Goal: Task Accomplishment & Management: Manage account settings

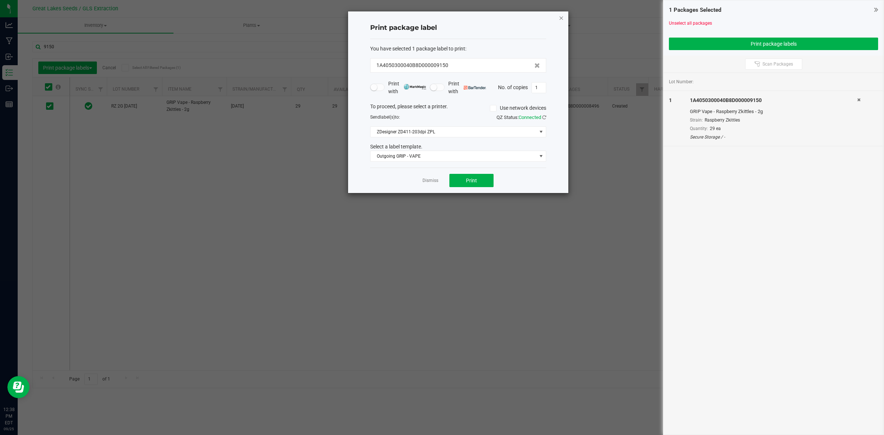
click at [562, 18] on icon "button" at bounding box center [561, 17] width 5 height 9
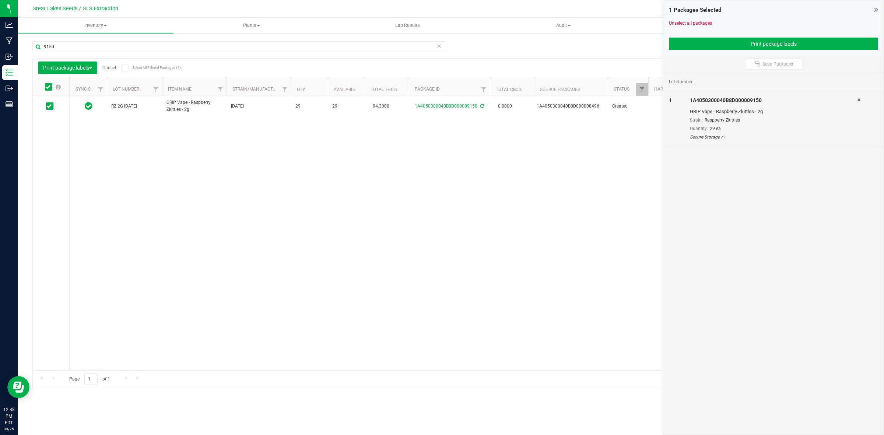
click at [676, 26] on div "Unselect all packages" at bounding box center [773, 23] width 209 height 7
click at [671, 24] on link "Unselect all packages" at bounding box center [690, 23] width 43 height 5
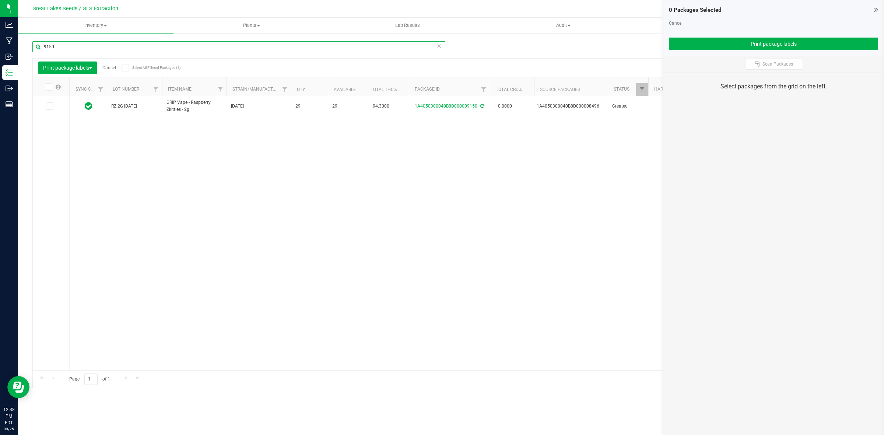
click at [77, 49] on input "9150" at bounding box center [238, 46] width 413 height 11
type input "9"
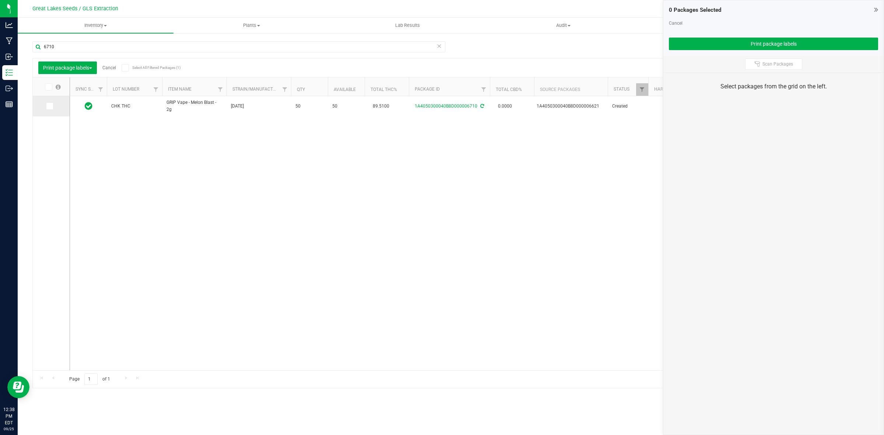
click at [53, 107] on span at bounding box center [49, 105] width 7 height 7
click at [0, 0] on input "checkbox" at bounding box center [0, 0] width 0 height 0
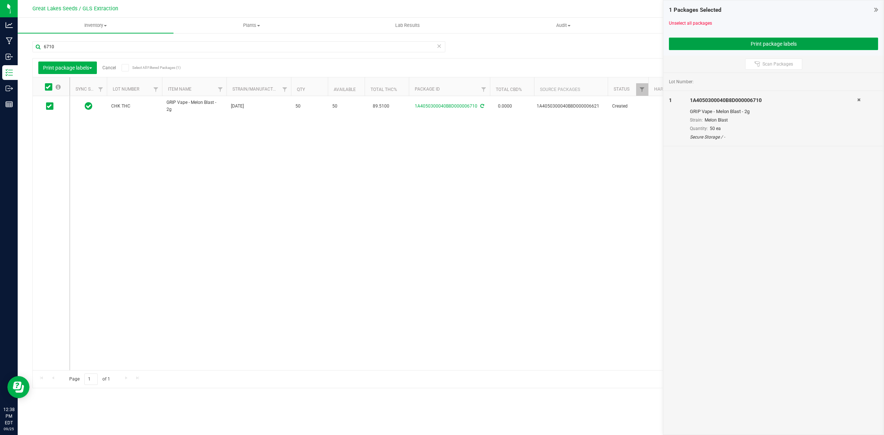
click at [680, 43] on button "Print package labels" at bounding box center [773, 44] width 209 height 13
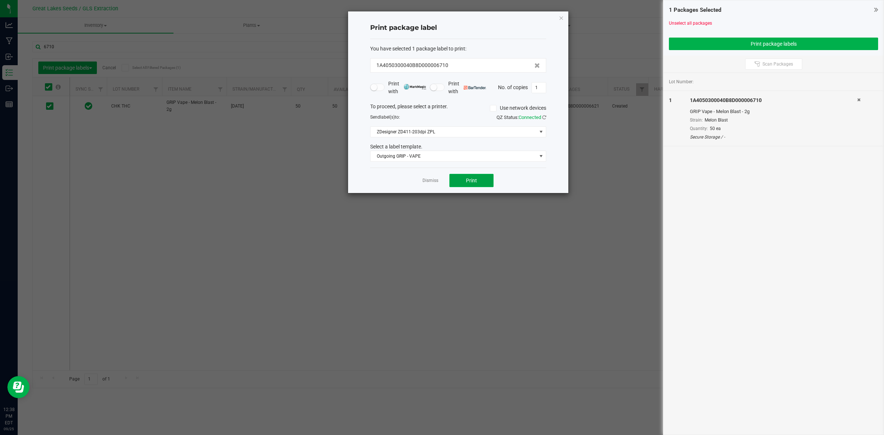
click at [479, 181] on button "Print" at bounding box center [471, 180] width 44 height 13
click at [560, 17] on icon "button" at bounding box center [561, 17] width 5 height 9
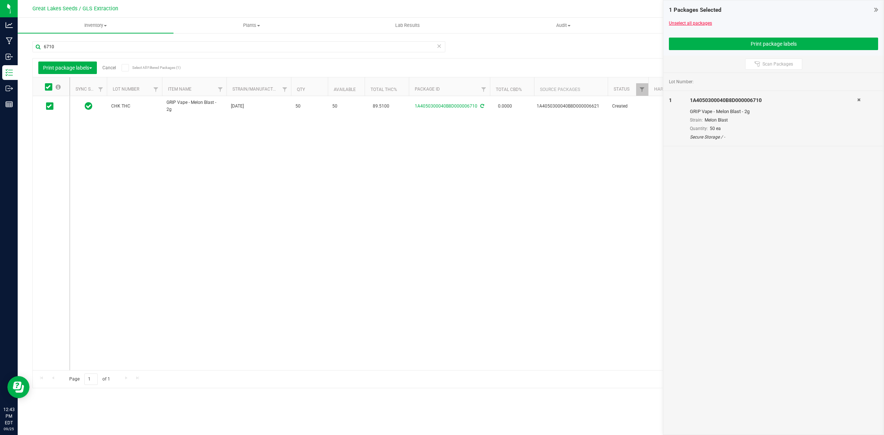
click at [678, 23] on link "Unselect all packages" at bounding box center [690, 23] width 43 height 5
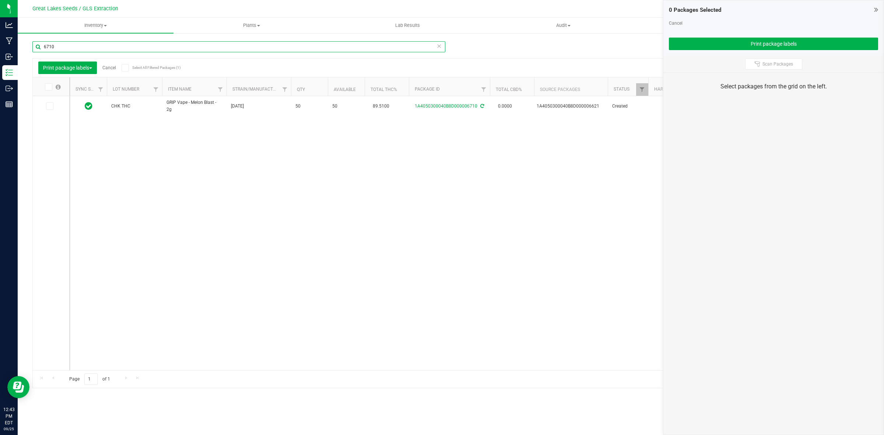
click at [99, 43] on input "6710" at bounding box center [238, 46] width 413 height 11
type input "6"
type input "9"
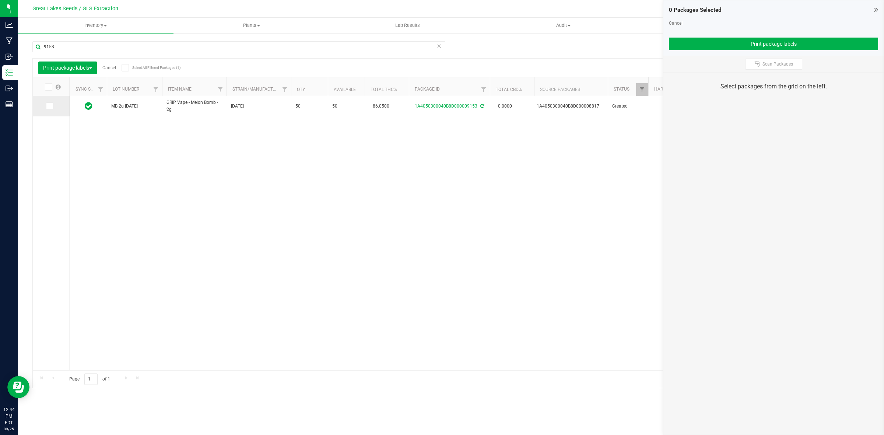
click at [50, 106] on icon at bounding box center [49, 106] width 5 height 0
click at [0, 0] on input "checkbox" at bounding box center [0, 0] width 0 height 0
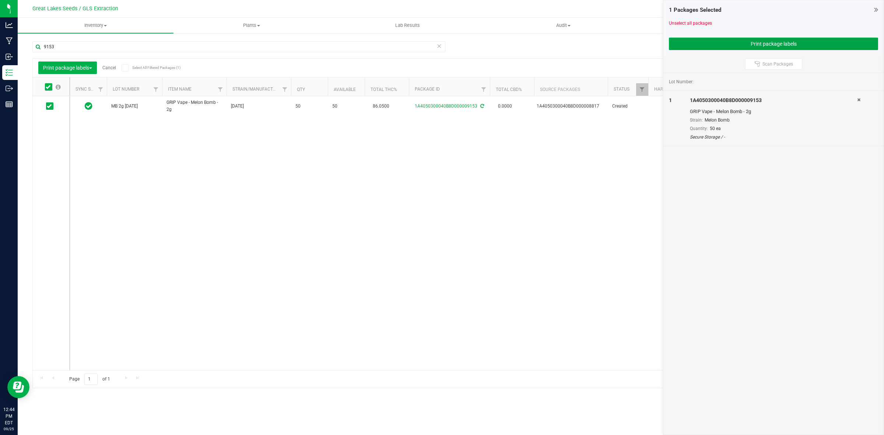
click at [674, 45] on button "Print package labels" at bounding box center [773, 44] width 209 height 13
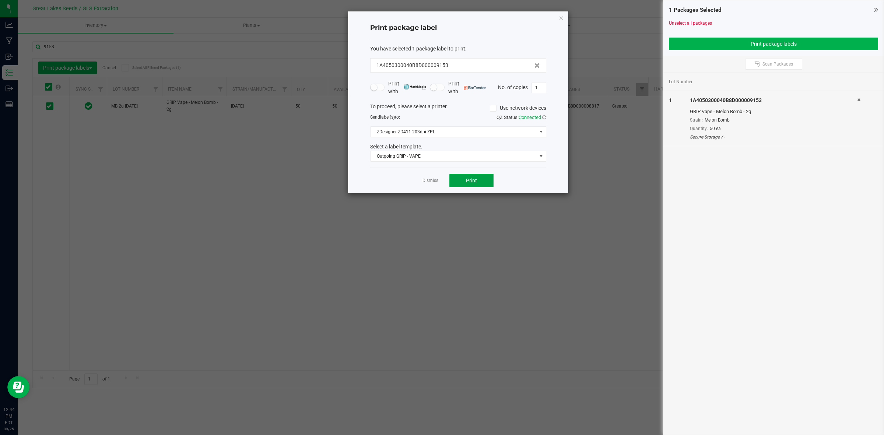
click at [459, 182] on button "Print" at bounding box center [471, 180] width 44 height 13
click at [559, 17] on icon "button" at bounding box center [561, 17] width 5 height 9
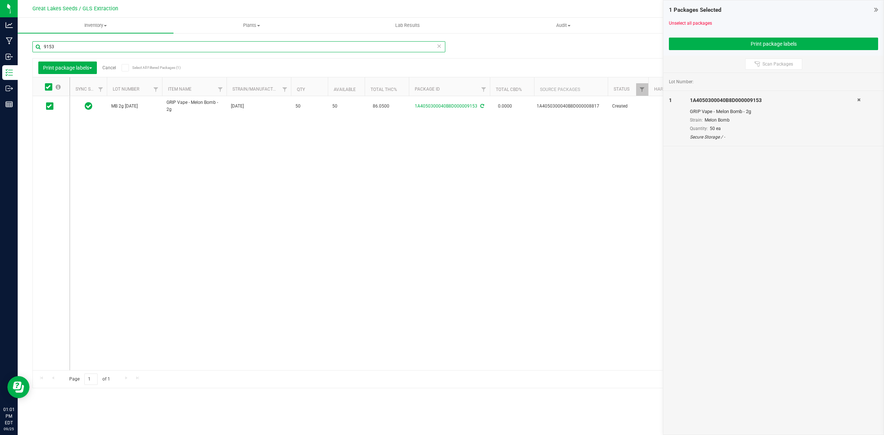
click at [59, 45] on input "9153" at bounding box center [238, 46] width 413 height 11
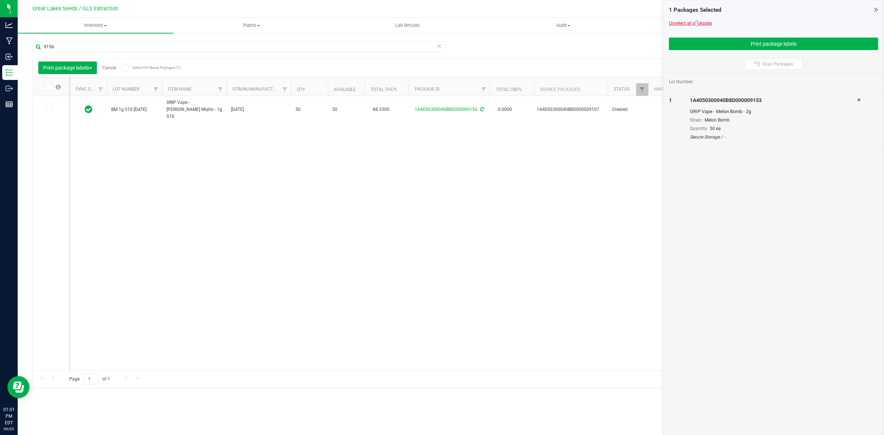
click at [694, 21] on link "Unselect all packages" at bounding box center [690, 23] width 43 height 5
click at [49, 106] on icon at bounding box center [49, 106] width 5 height 0
click at [0, 0] on input "checkbox" at bounding box center [0, 0] width 0 height 0
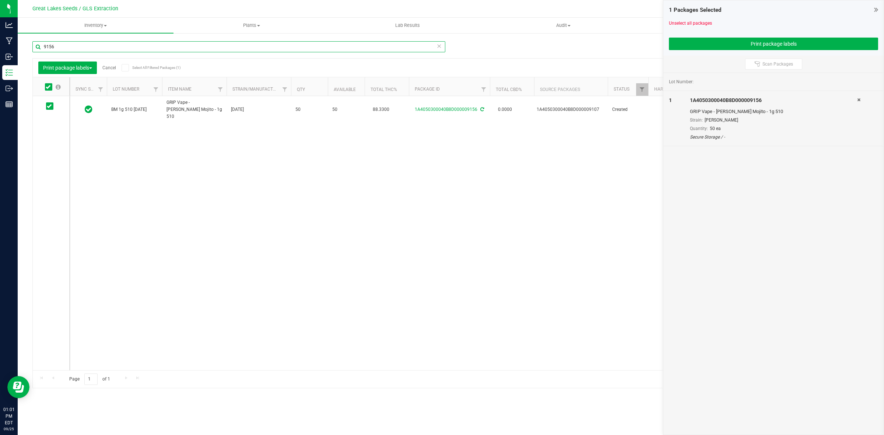
click at [69, 52] on input "9156" at bounding box center [238, 46] width 413 height 11
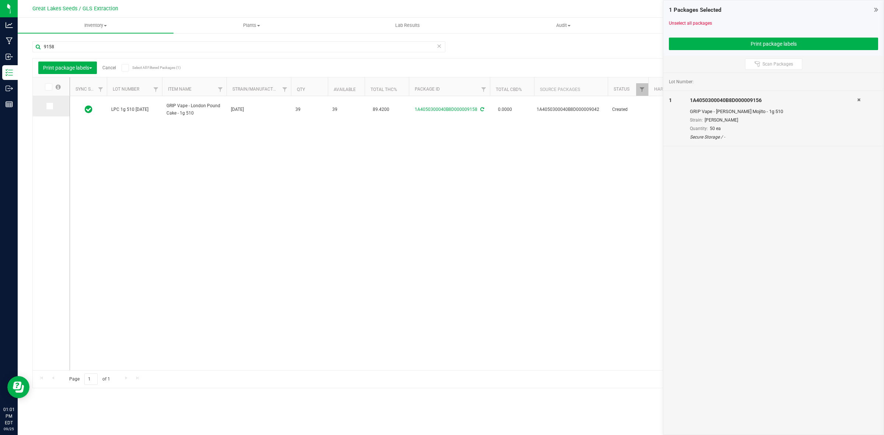
click at [47, 106] on icon at bounding box center [49, 106] width 5 height 0
click at [0, 0] on input "checkbox" at bounding box center [0, 0] width 0 height 0
click at [778, 45] on button "Print package labels" at bounding box center [773, 44] width 209 height 13
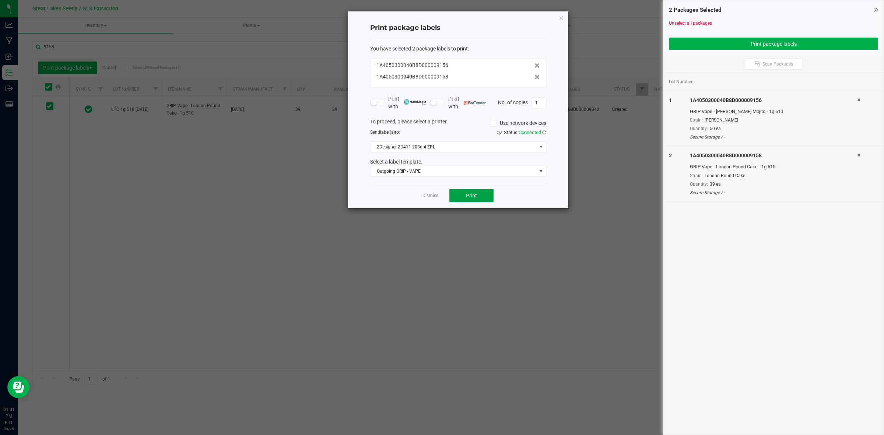
click at [485, 197] on button "Print" at bounding box center [471, 195] width 44 height 13
click at [675, 21] on link "Unselect all packages" at bounding box center [690, 23] width 43 height 5
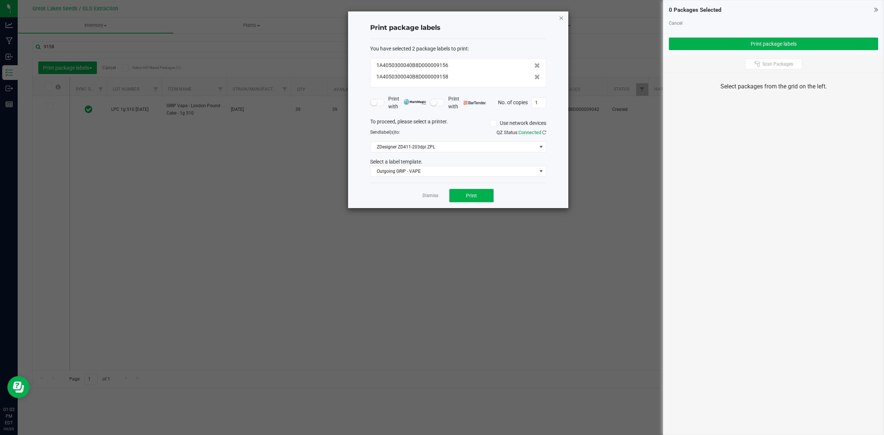
click at [563, 18] on icon "button" at bounding box center [561, 17] width 5 height 9
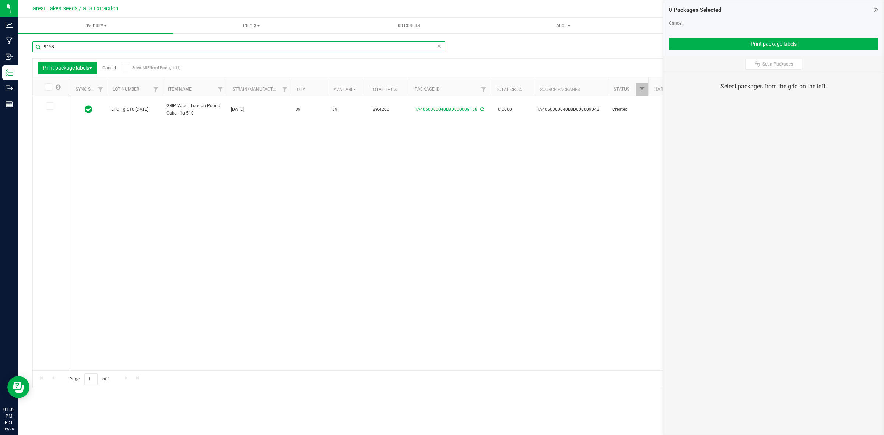
click at [77, 43] on input "9158" at bounding box center [238, 46] width 413 height 11
type input "9154"
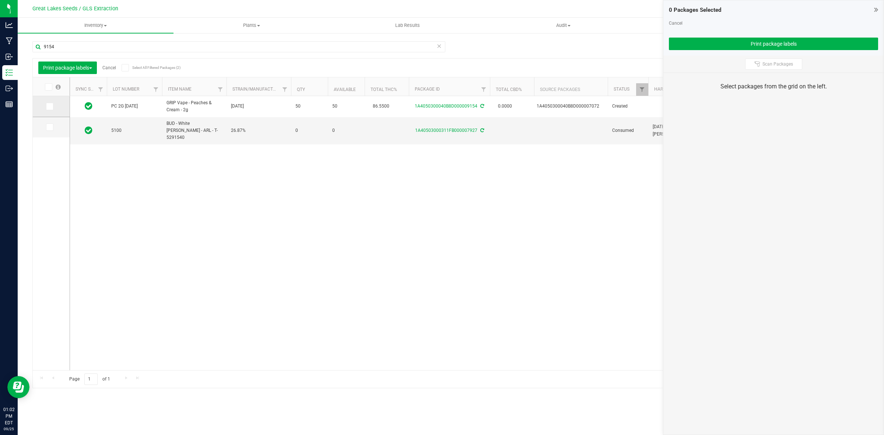
click at [50, 106] on icon at bounding box center [49, 106] width 5 height 0
click at [0, 0] on input "checkbox" at bounding box center [0, 0] width 0 height 0
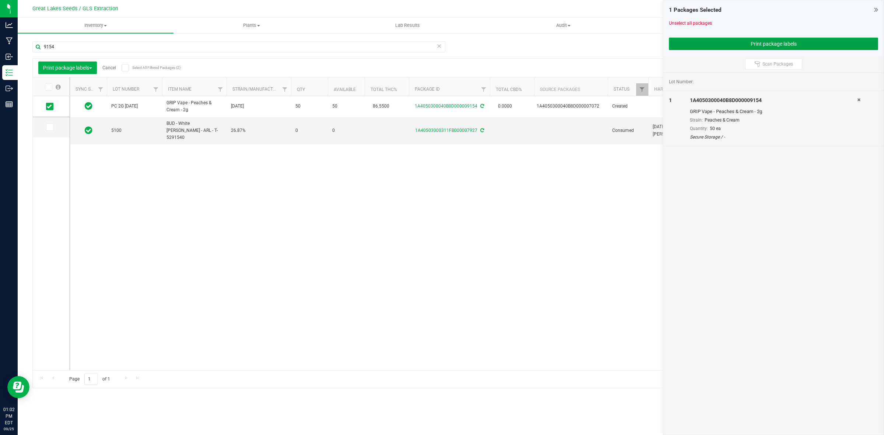
click at [673, 43] on button "Print package labels" at bounding box center [773, 44] width 209 height 13
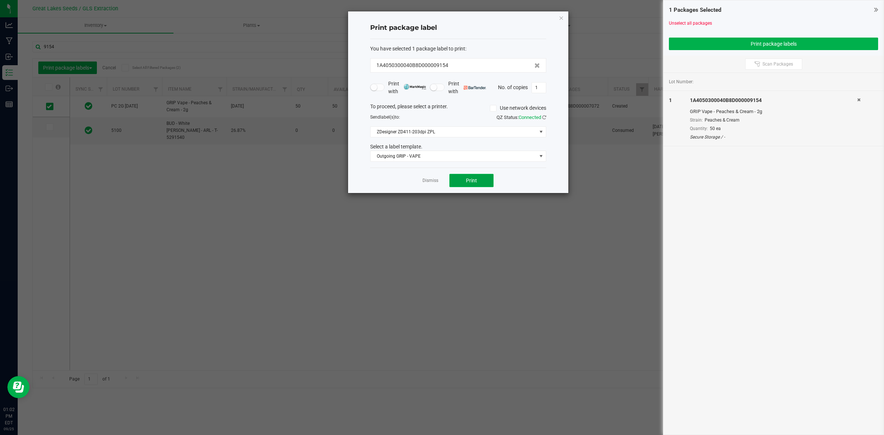
click at [470, 185] on button "Print" at bounding box center [471, 180] width 44 height 13
click at [563, 16] on icon "button" at bounding box center [561, 17] width 5 height 9
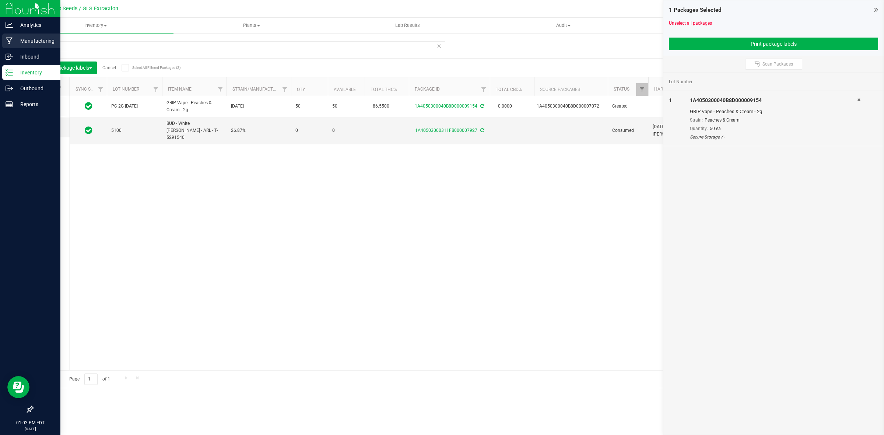
click at [36, 41] on p "Manufacturing" at bounding box center [35, 40] width 44 height 9
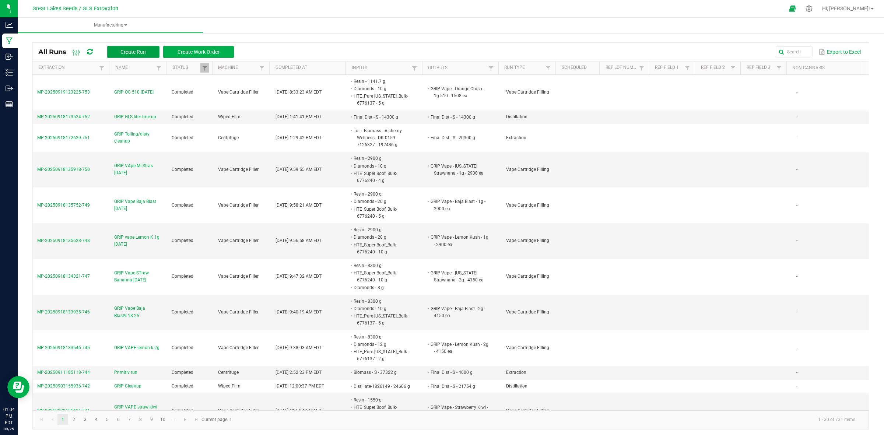
click at [121, 55] on span "Create Run" at bounding box center [132, 52] width 25 height 6
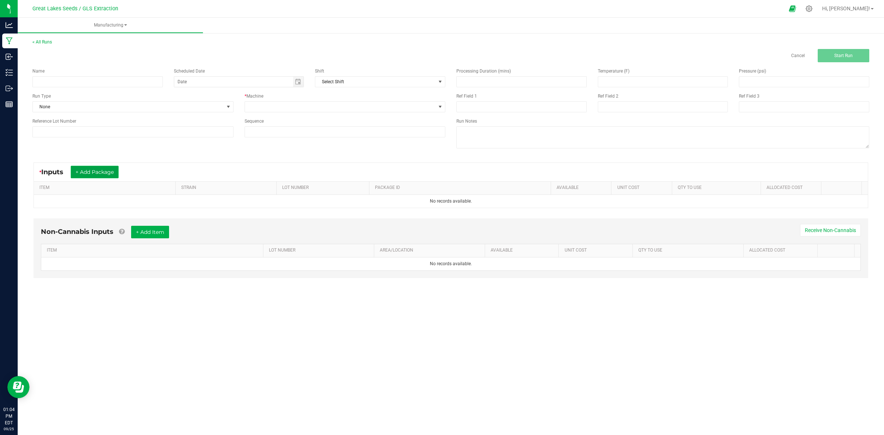
click at [109, 172] on button "+ Add Package" at bounding box center [95, 172] width 48 height 13
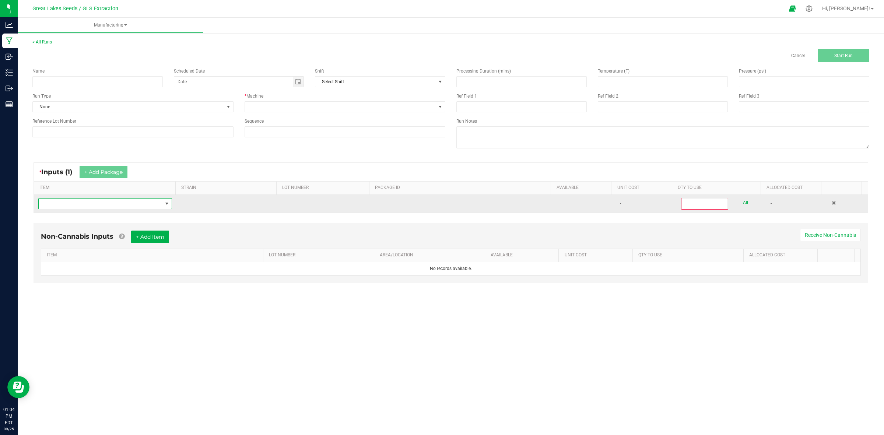
click at [168, 206] on span "NO DATA FOUND" at bounding box center [167, 204] width 6 height 6
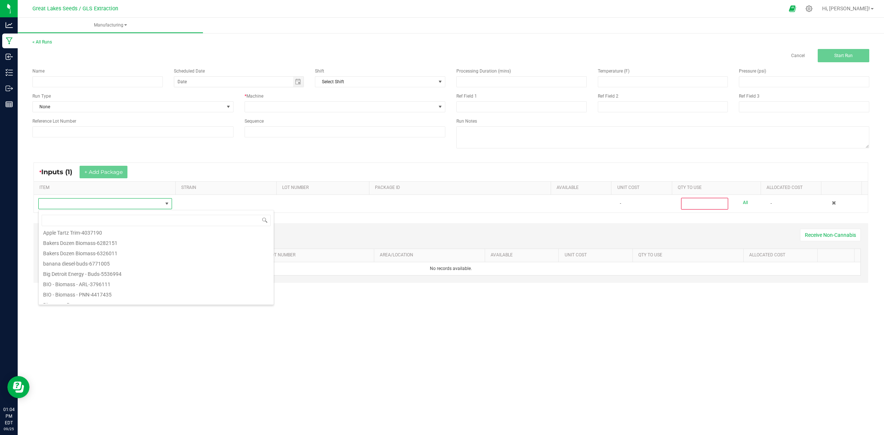
scroll to position [276, 0]
click at [71, 267] on li "Biomass - S" at bounding box center [156, 268] width 235 height 10
type input "0"
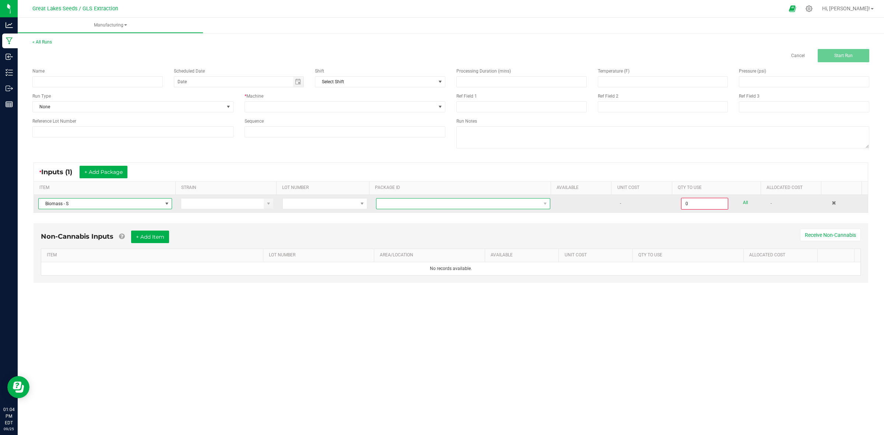
click at [540, 204] on span "NO DATA FOUND" at bounding box center [544, 204] width 9 height 10
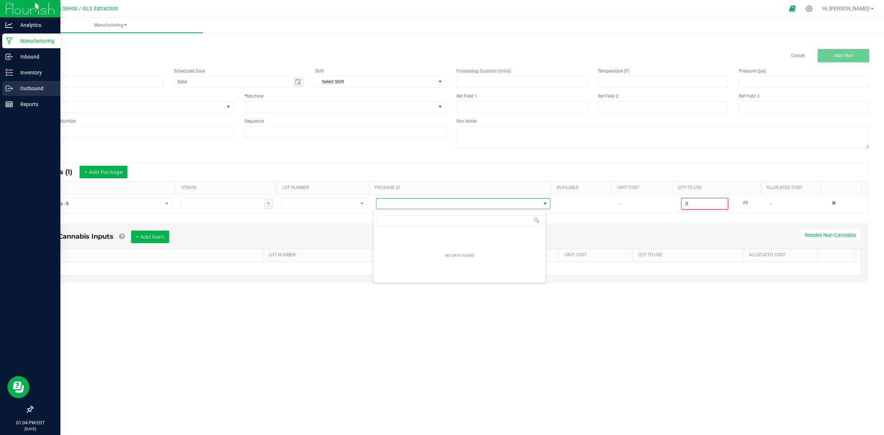
click at [27, 83] on div "Outbound" at bounding box center [31, 88] width 58 height 15
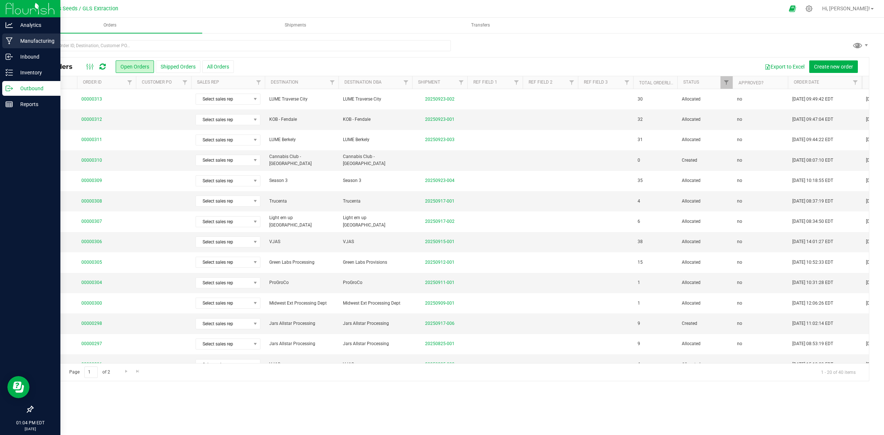
click at [34, 39] on p "Manufacturing" at bounding box center [35, 40] width 44 height 9
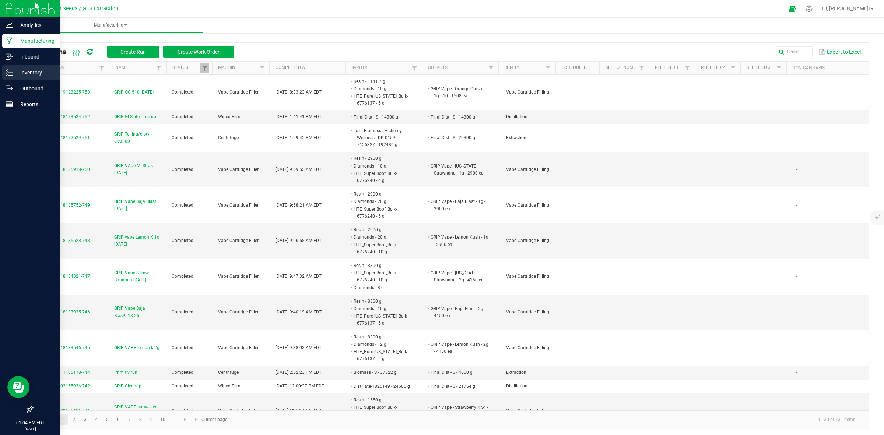
click at [28, 73] on p "Inventory" at bounding box center [35, 72] width 44 height 9
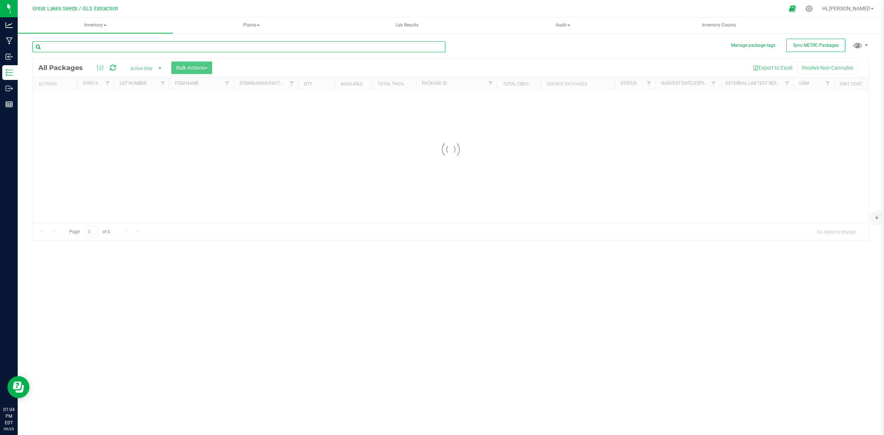
click at [89, 47] on input "text" at bounding box center [238, 46] width 413 height 11
type input "m"
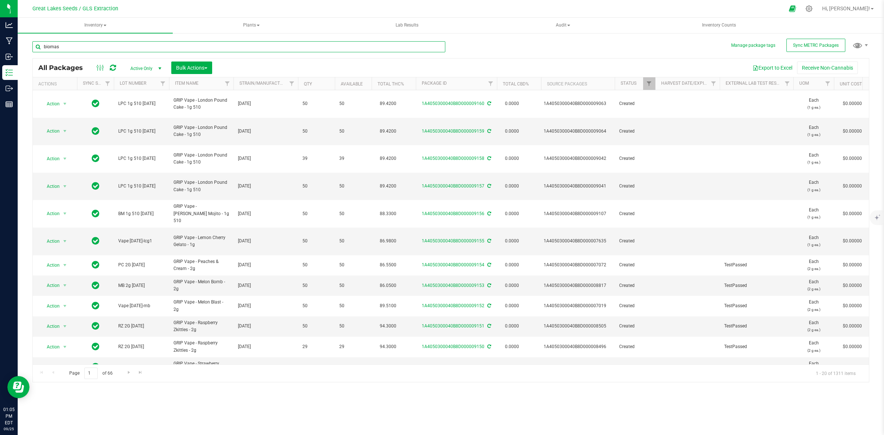
type input "biomass"
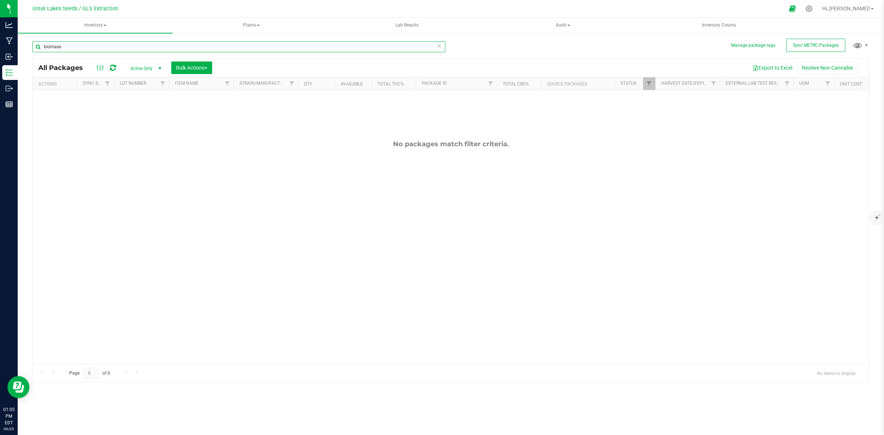
drag, startPoint x: 89, startPoint y: 47, endPoint x: 33, endPoint y: 46, distance: 55.6
click at [33, 46] on input "biomass" at bounding box center [238, 46] width 413 height 11
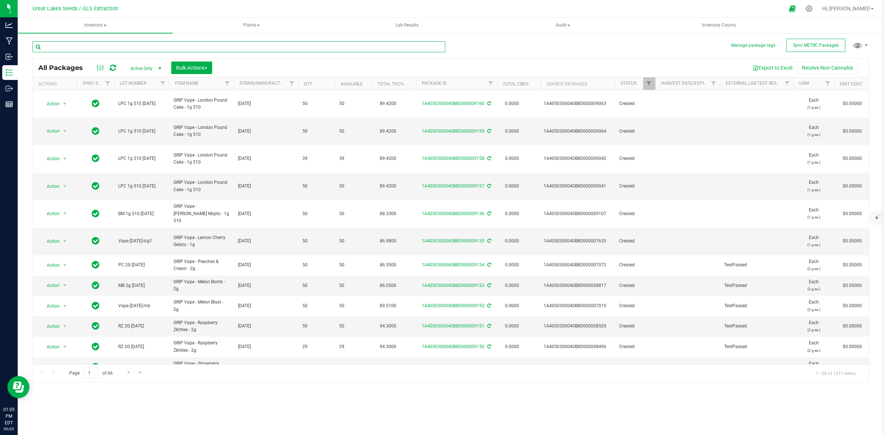
click at [67, 45] on input "text" at bounding box center [238, 46] width 413 height 11
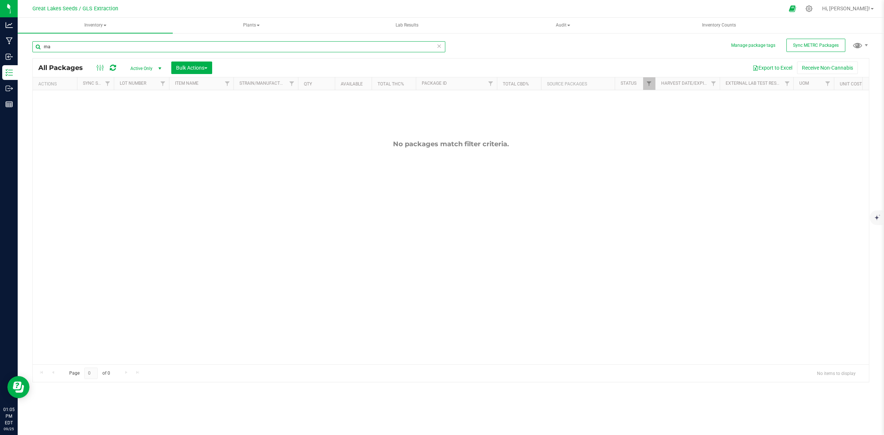
type input "m"
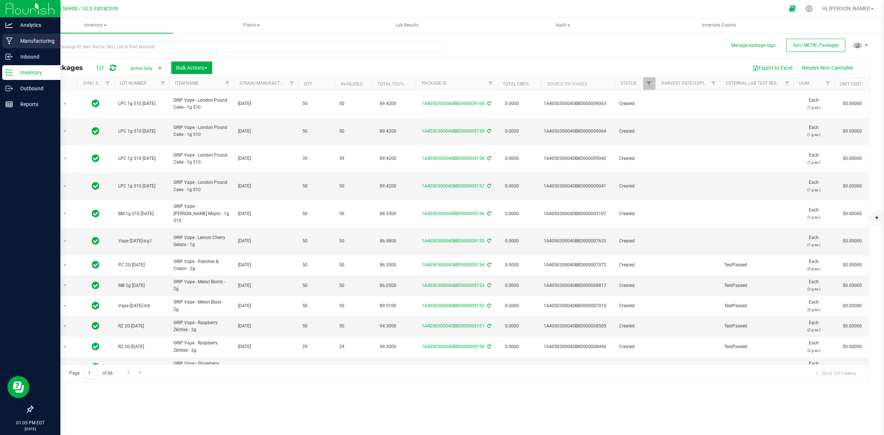
click at [27, 43] on p "Manufacturing" at bounding box center [35, 40] width 44 height 9
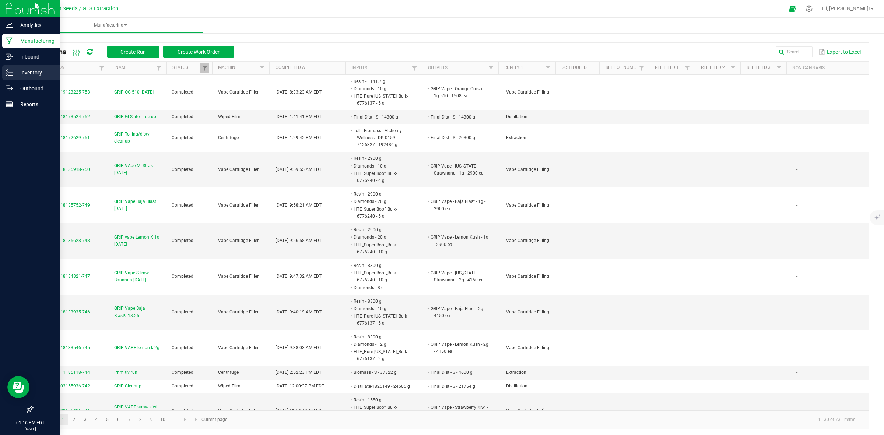
click at [26, 74] on p "Inventory" at bounding box center [35, 72] width 44 height 9
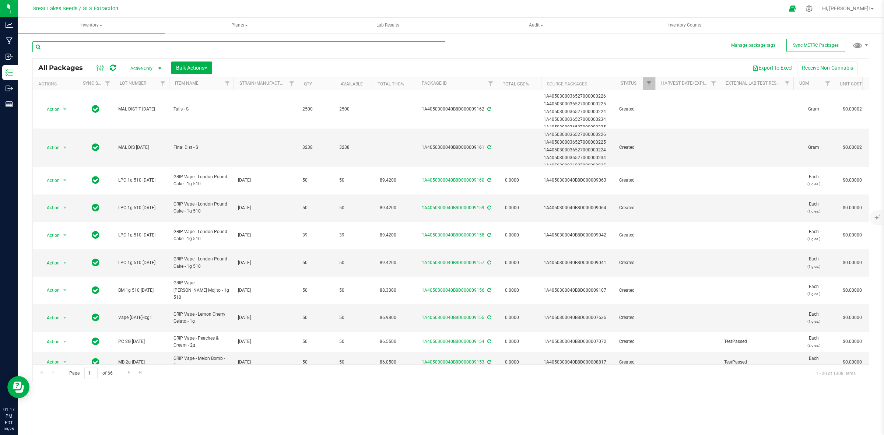
click at [87, 45] on input "text" at bounding box center [238, 46] width 413 height 11
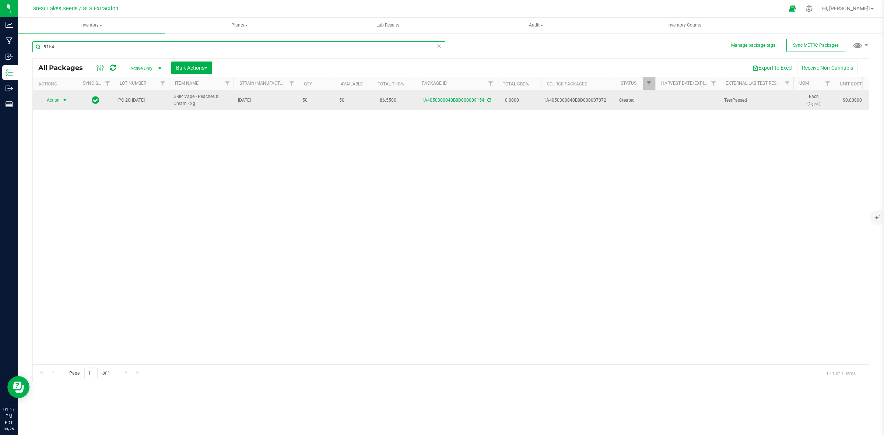
type input "9154"
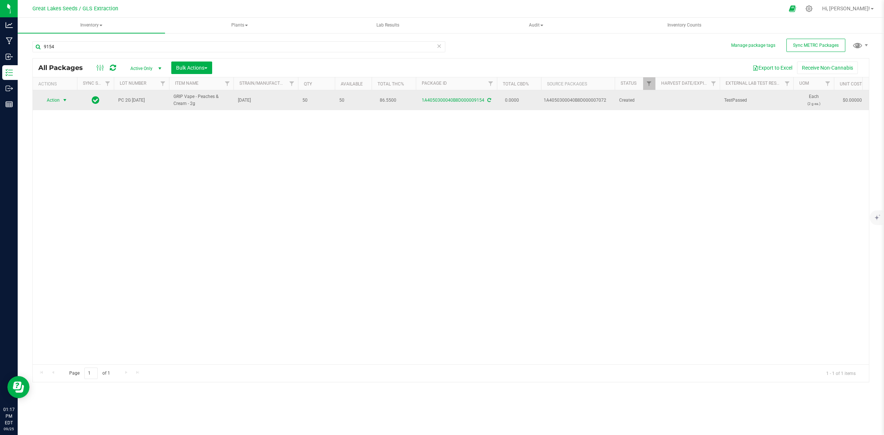
click at [58, 101] on span "Action" at bounding box center [50, 100] width 20 height 10
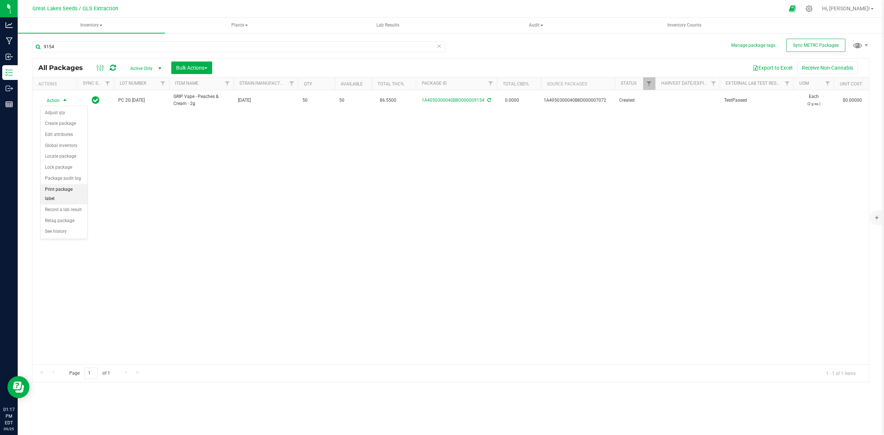
click at [63, 185] on li "Print package label" at bounding box center [64, 194] width 47 height 20
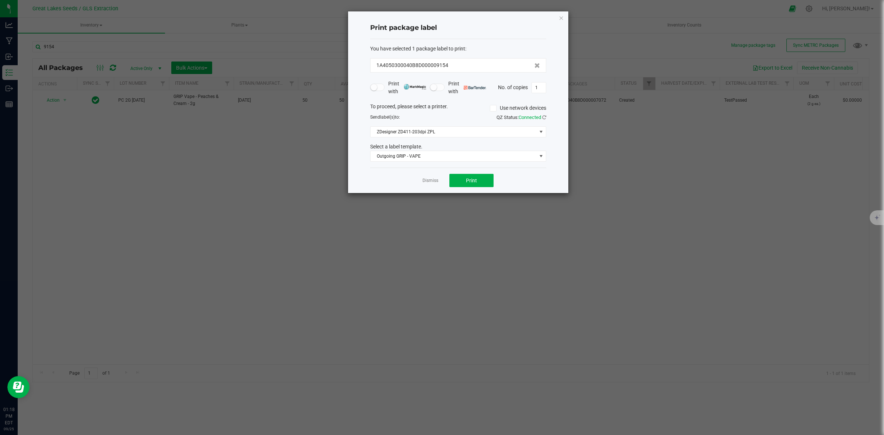
click at [536, 80] on div "Print with Print with No. of copies 1" at bounding box center [458, 87] width 176 height 15
click at [537, 84] on input "1" at bounding box center [539, 88] width 14 height 10
type input "50"
click at [483, 182] on button "Print" at bounding box center [471, 180] width 44 height 13
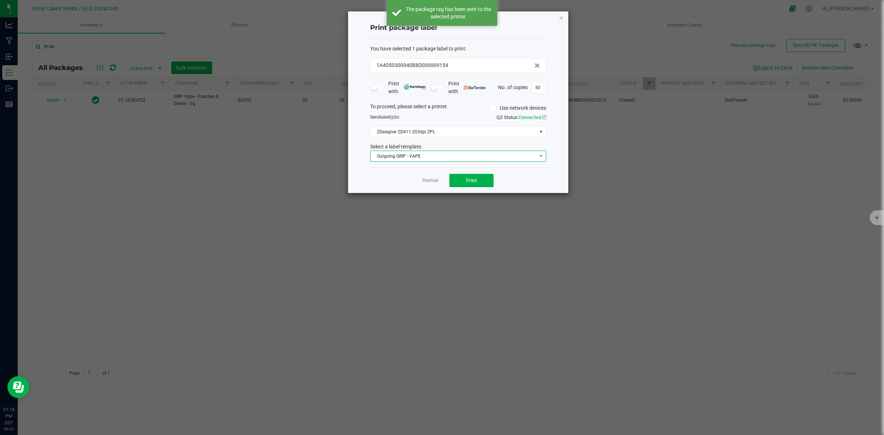
click at [514, 159] on span "Outgoing GRIP - VAPE" at bounding box center [454, 156] width 166 height 10
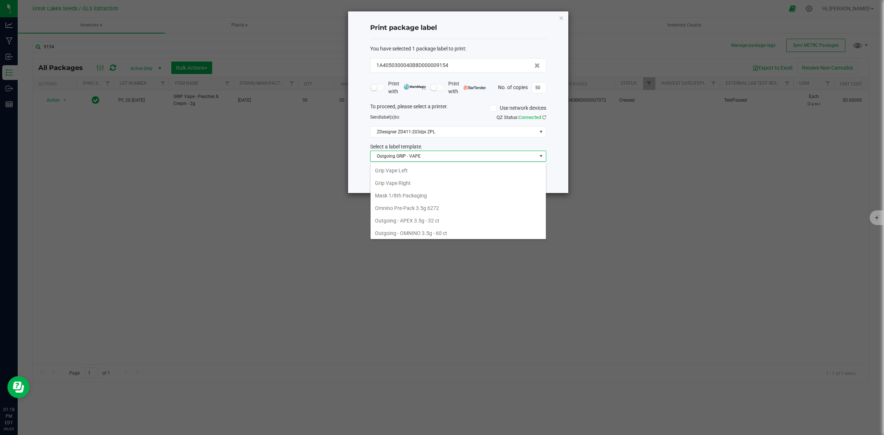
scroll to position [152, 0]
click at [489, 213] on li "Grip Vape Right" at bounding box center [458, 206] width 175 height 13
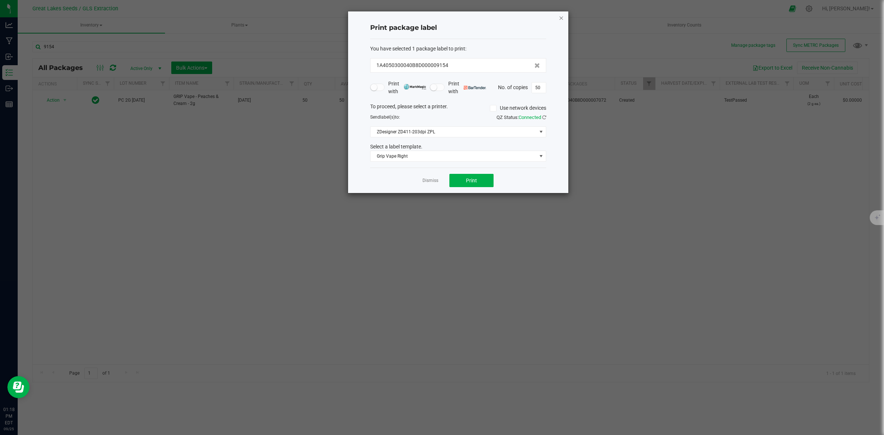
click at [559, 18] on icon "button" at bounding box center [561, 17] width 5 height 9
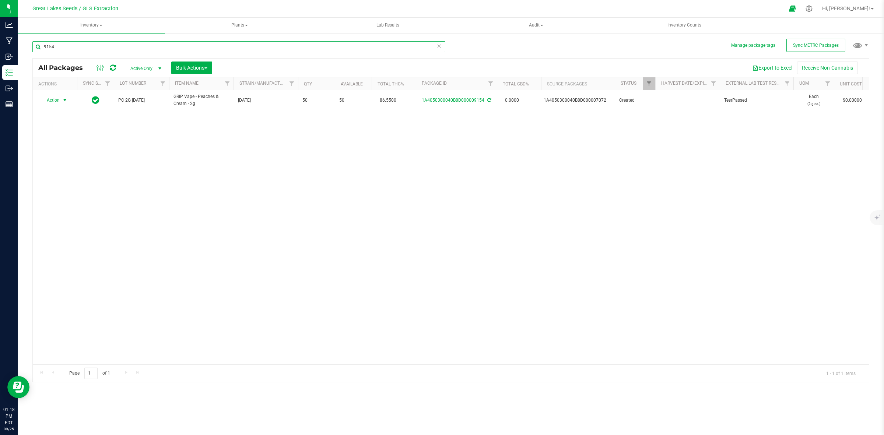
click at [81, 48] on input "9154" at bounding box center [238, 46] width 413 height 11
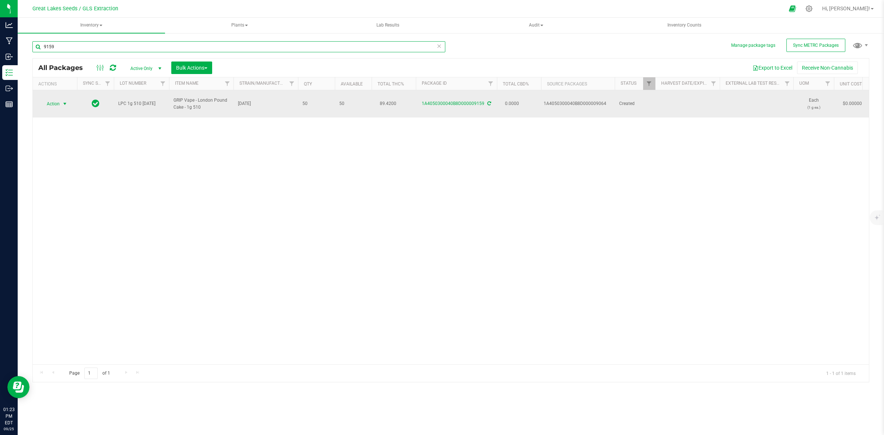
type input "9159"
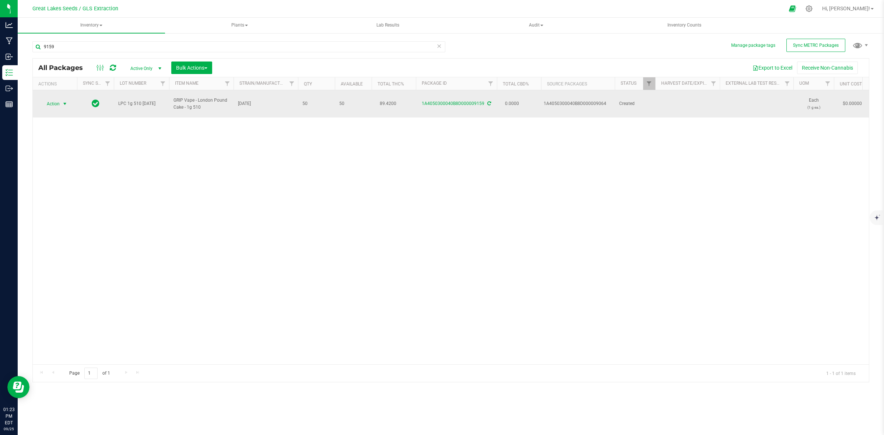
click at [58, 99] on span "Action" at bounding box center [50, 104] width 20 height 10
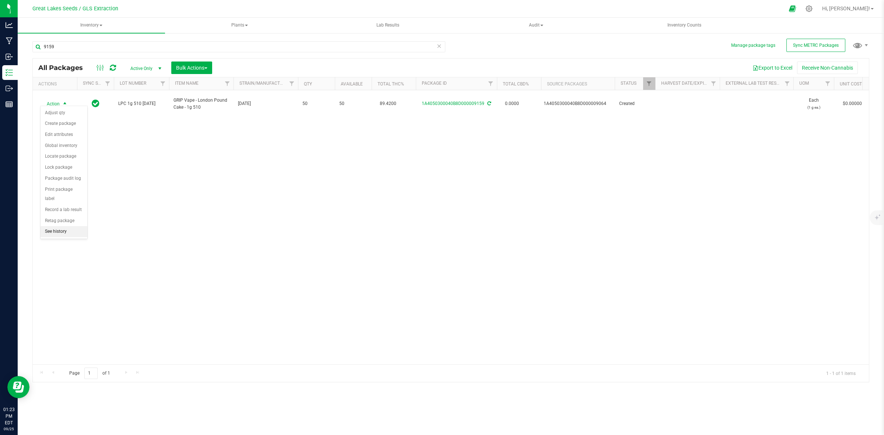
click at [80, 226] on li "See history" at bounding box center [64, 231] width 47 height 11
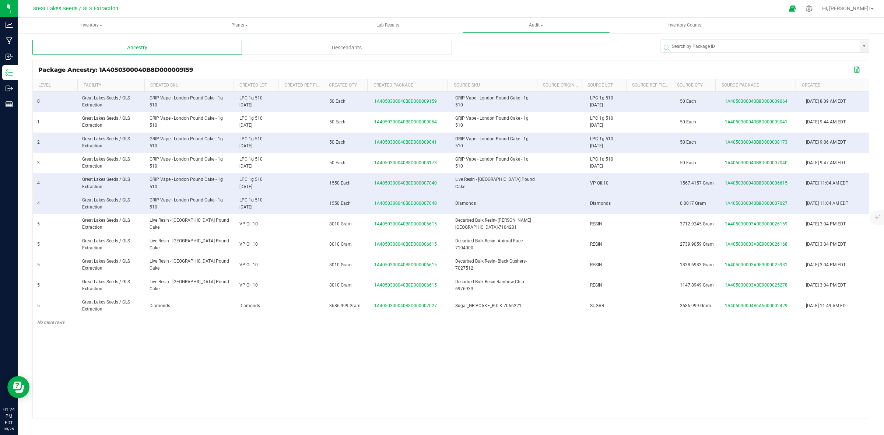
click at [856, 68] on button "Export to Excel" at bounding box center [858, 70] width 12 height 10
click at [259, 43] on div "Descendants" at bounding box center [347, 47] width 210 height 15
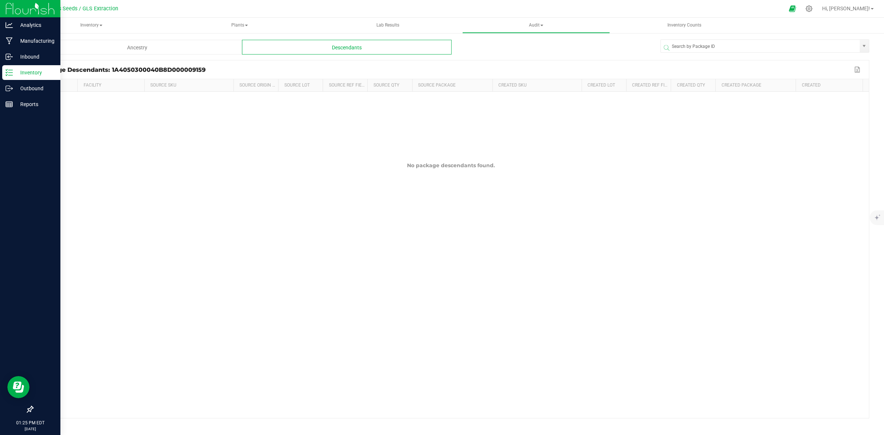
click at [24, 71] on p "Inventory" at bounding box center [35, 72] width 44 height 9
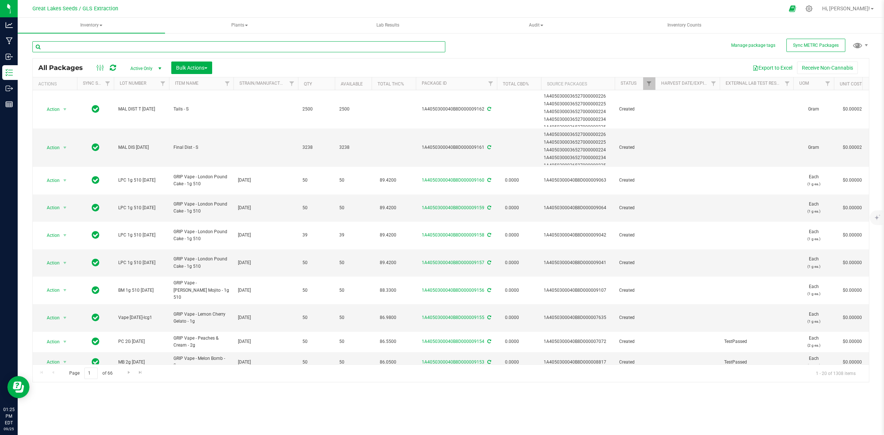
click at [153, 43] on input "text" at bounding box center [238, 46] width 413 height 11
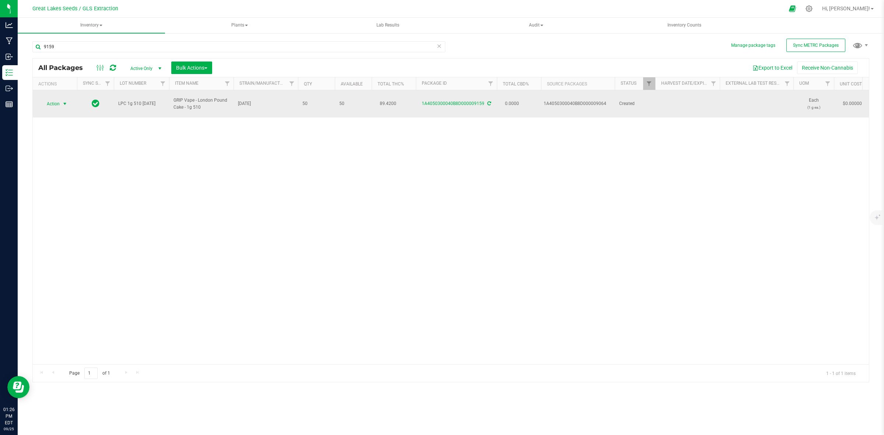
click at [45, 99] on span "Action" at bounding box center [50, 104] width 20 height 10
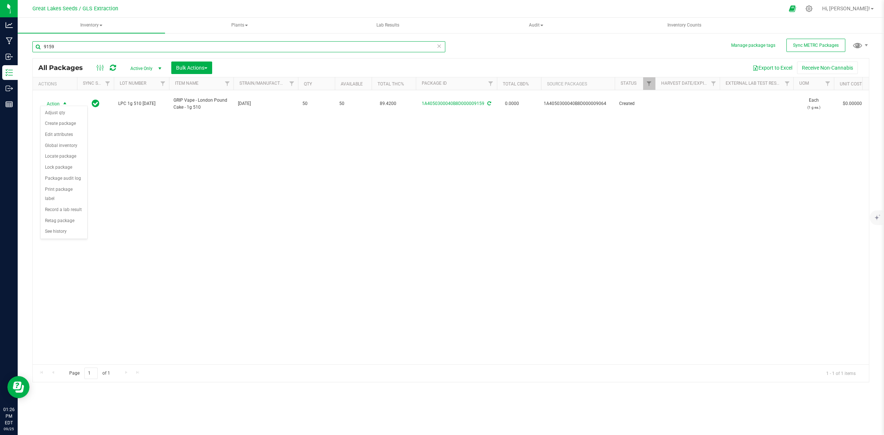
click at [84, 43] on input "9159" at bounding box center [238, 46] width 413 height 11
drag, startPoint x: 83, startPoint y: 46, endPoint x: 24, endPoint y: 45, distance: 58.9
click at [24, 45] on div "Manage package tags Sync METRC Packages 9159 All Packages Active Only Active On…" at bounding box center [451, 144] width 866 height 225
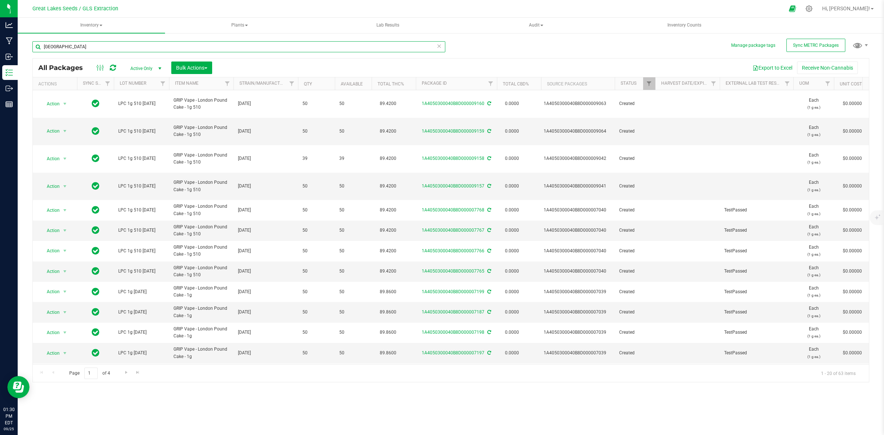
click at [99, 45] on input "[GEOGRAPHIC_DATA]" at bounding box center [238, 46] width 413 height 11
type input "l"
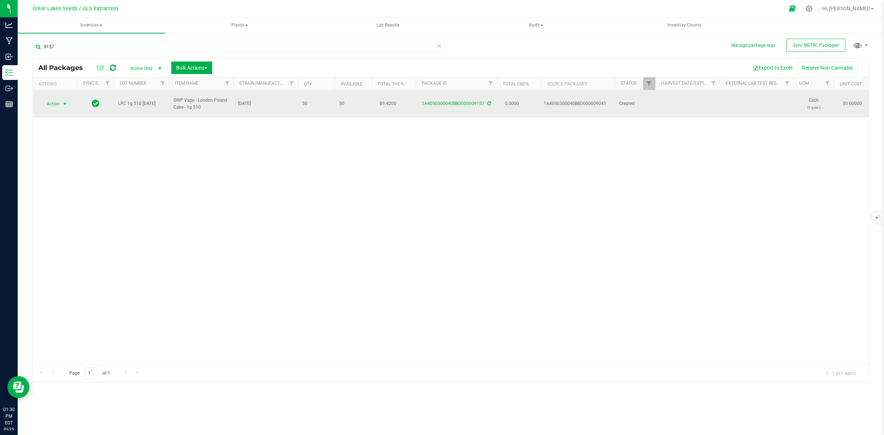
click at [64, 101] on span "select" at bounding box center [65, 104] width 6 height 6
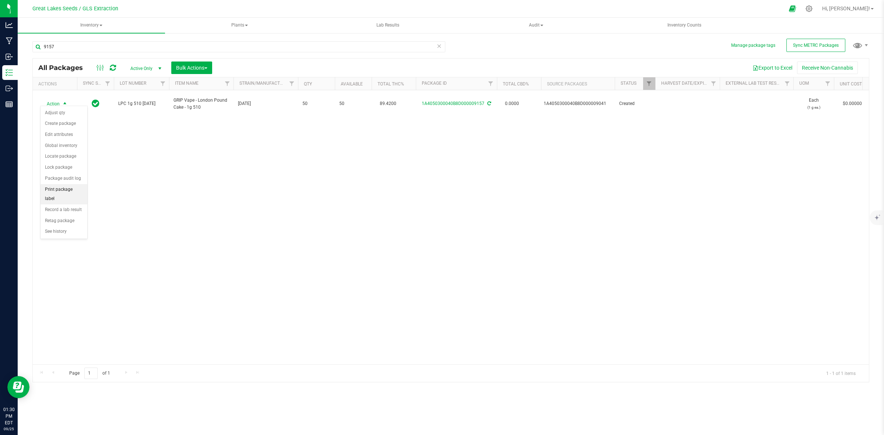
click at [70, 194] on li "Print package label" at bounding box center [64, 194] width 47 height 20
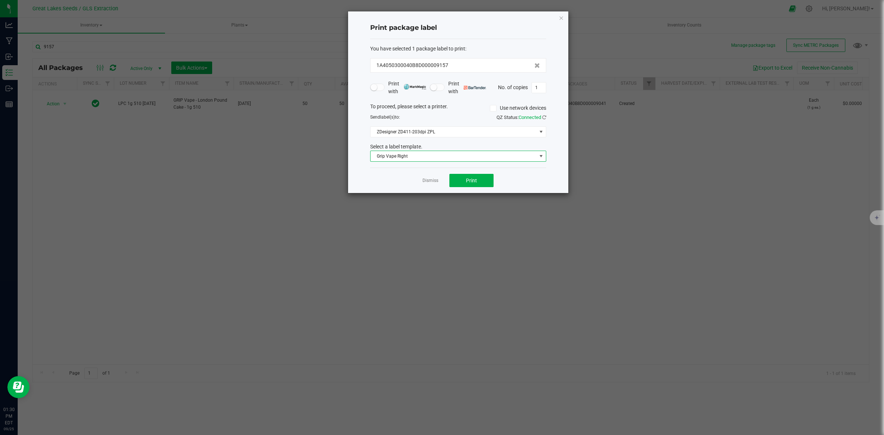
click at [455, 157] on span "Grip Vape Right" at bounding box center [454, 156] width 166 height 10
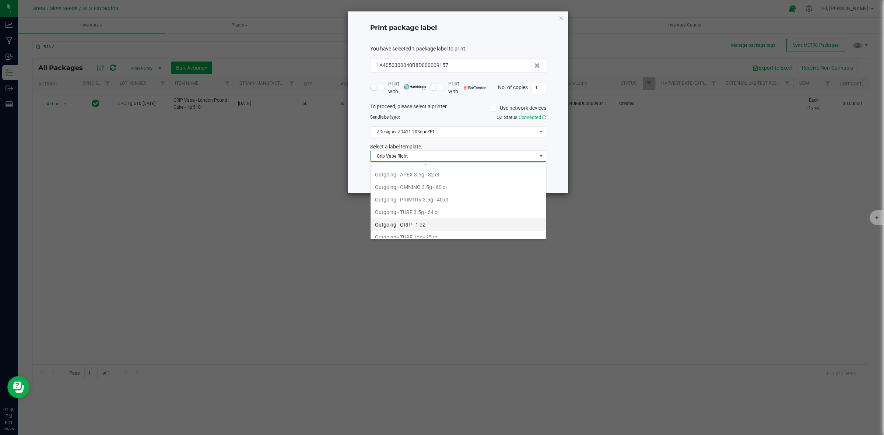
scroll to position [267, 0]
click at [406, 209] on li "Outgoing GRIP - VAPE" at bounding box center [458, 206] width 175 height 13
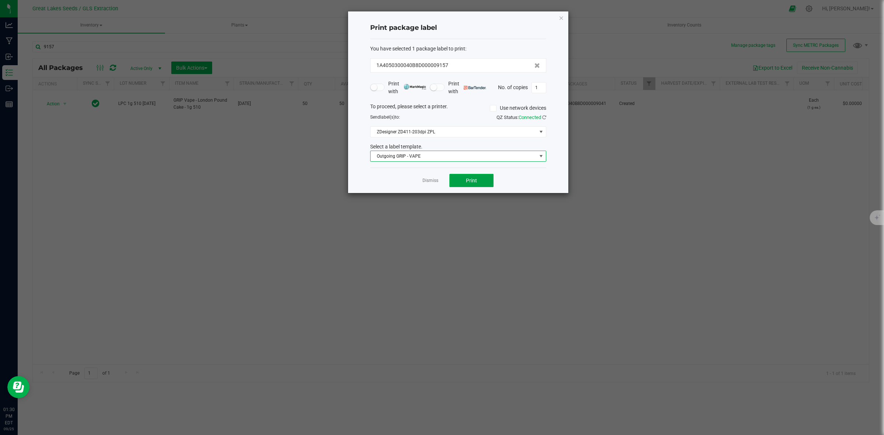
click at [485, 184] on button "Print" at bounding box center [471, 180] width 44 height 13
click at [427, 186] on div "Dismiss Print" at bounding box center [458, 180] width 176 height 25
click at [427, 182] on link "Dismiss" at bounding box center [431, 181] width 16 height 6
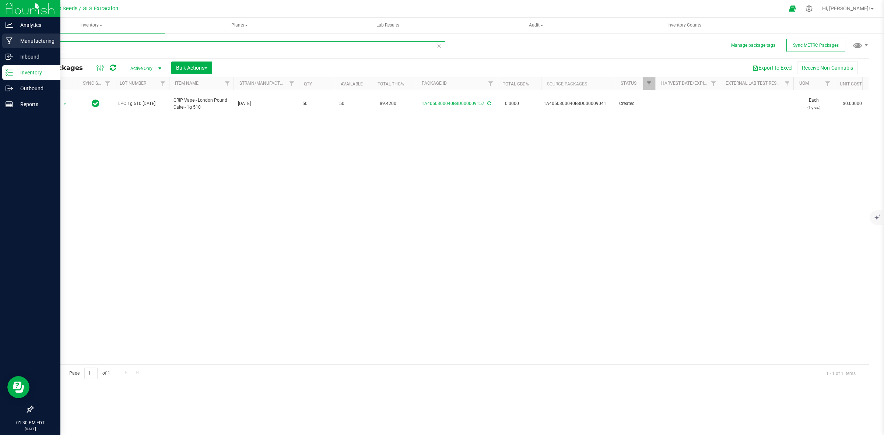
drag, startPoint x: 120, startPoint y: 50, endPoint x: 0, endPoint y: 49, distance: 120.1
click at [0, 49] on div "Analytics Manufacturing Inbound Inventory Outbound Reports 01:30 PM EDT [DATE] …" at bounding box center [442, 217] width 884 height 435
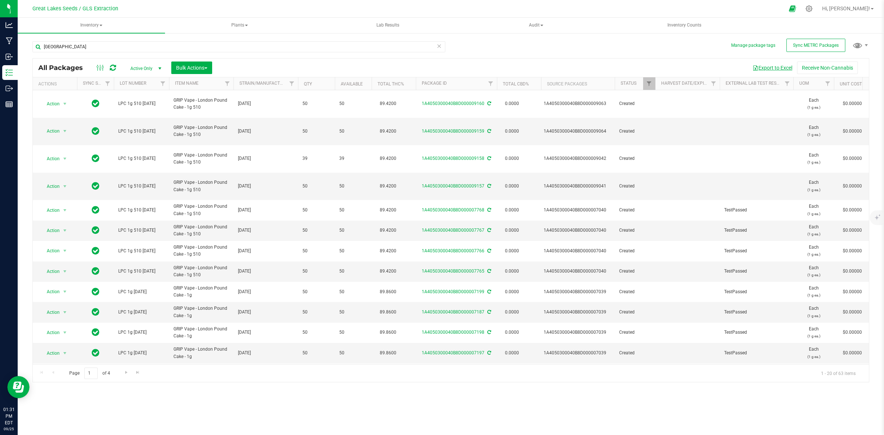
click at [760, 67] on button "Export to Excel" at bounding box center [772, 68] width 49 height 13
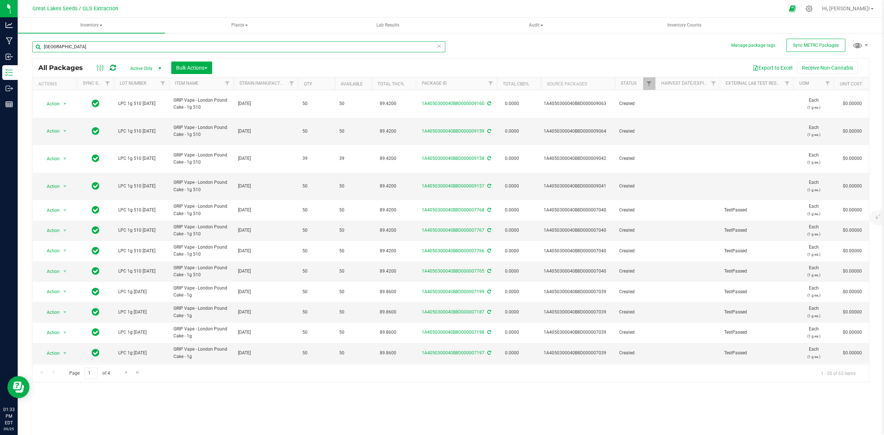
click at [140, 47] on input "[GEOGRAPHIC_DATA]" at bounding box center [238, 46] width 413 height 11
type input "l"
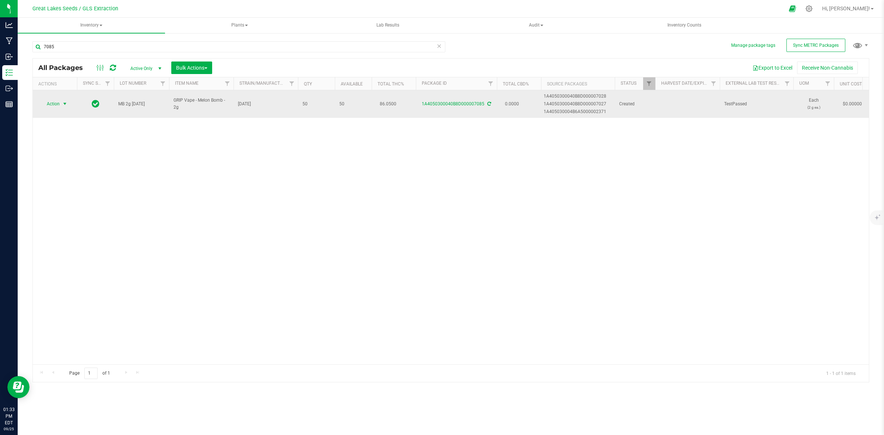
click at [64, 107] on span "select" at bounding box center [64, 104] width 9 height 10
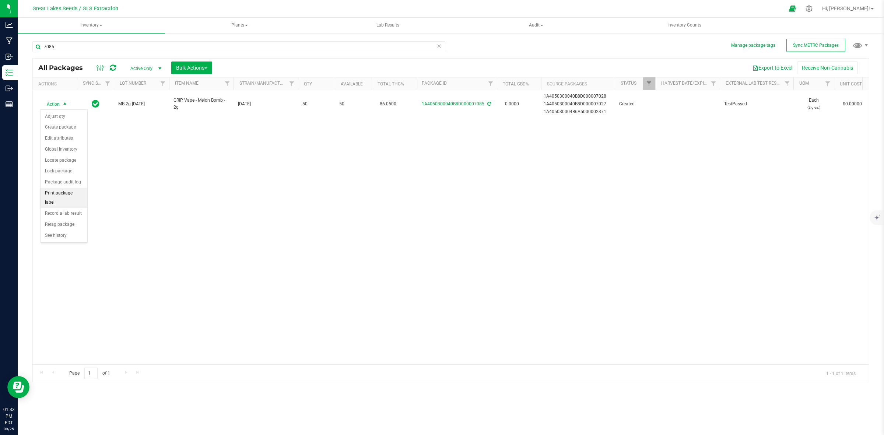
click at [69, 197] on li "Print package label" at bounding box center [64, 198] width 47 height 20
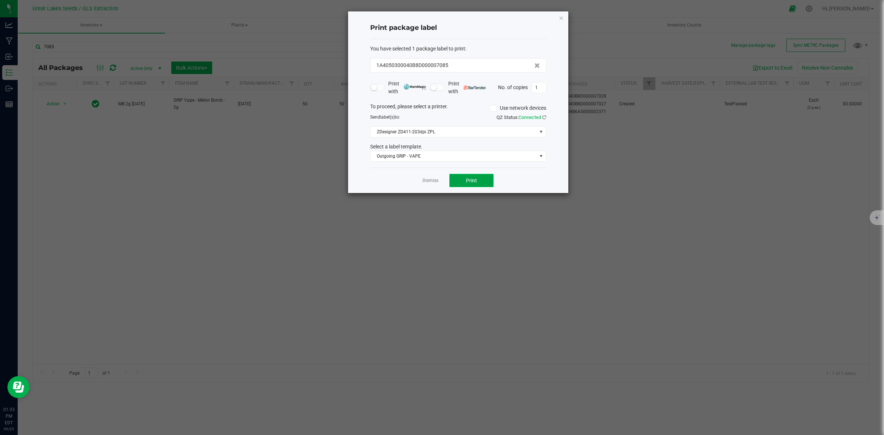
click at [459, 179] on button "Print" at bounding box center [471, 180] width 44 height 13
click at [560, 15] on icon "button" at bounding box center [561, 17] width 5 height 9
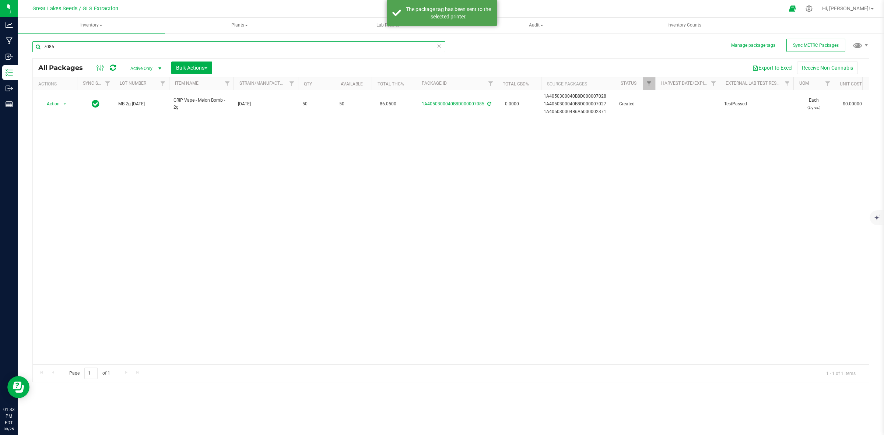
click at [143, 43] on input "7085" at bounding box center [238, 46] width 413 height 11
type input "7"
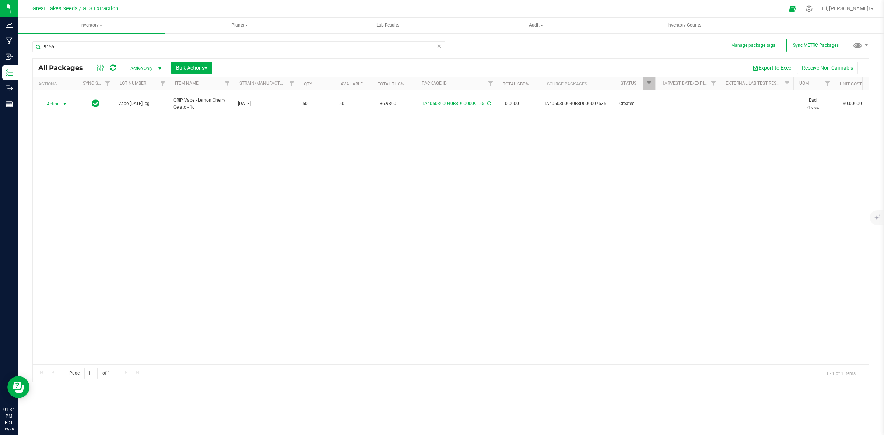
click at [63, 101] on span "select" at bounding box center [65, 104] width 6 height 6
click at [61, 190] on li "Print package label" at bounding box center [64, 194] width 47 height 20
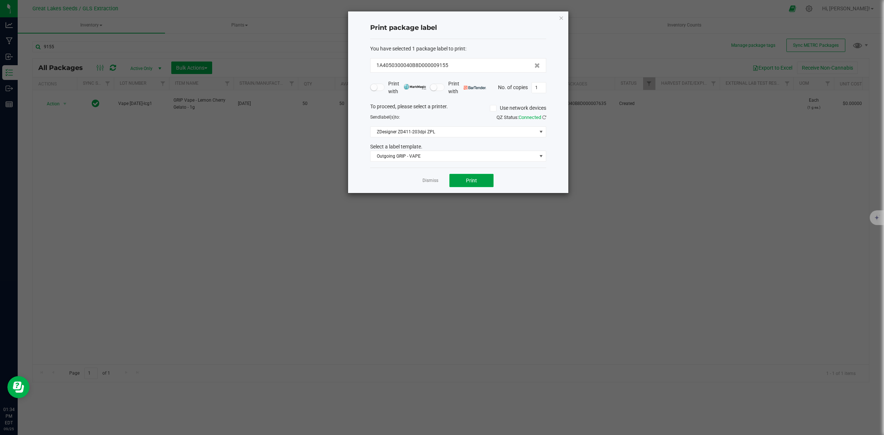
click at [469, 179] on span "Print" at bounding box center [471, 181] width 11 height 6
click at [559, 17] on icon "button" at bounding box center [561, 17] width 5 height 9
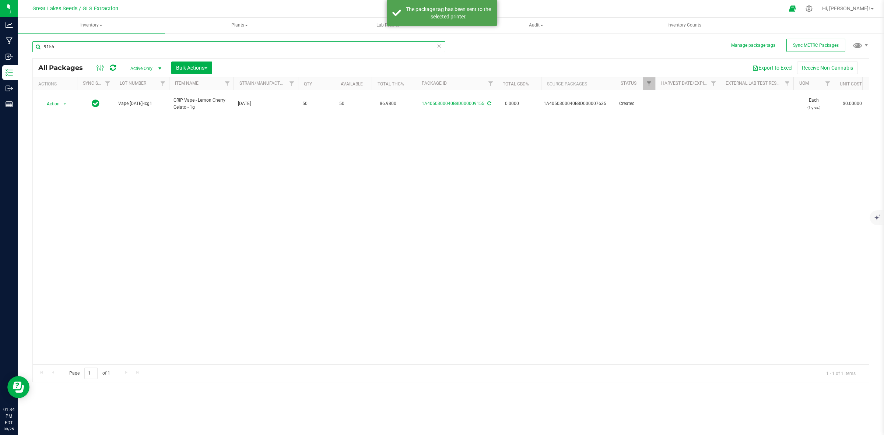
click at [69, 45] on input "9155" at bounding box center [238, 46] width 413 height 11
type input "9"
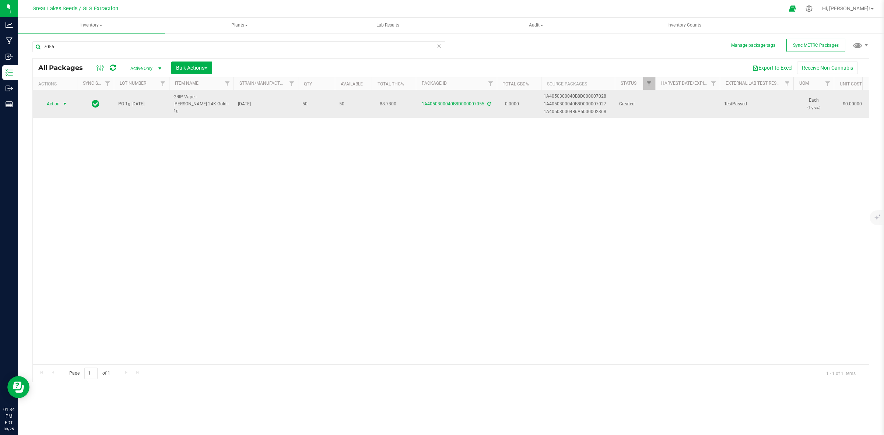
click at [65, 102] on span "select" at bounding box center [65, 104] width 6 height 6
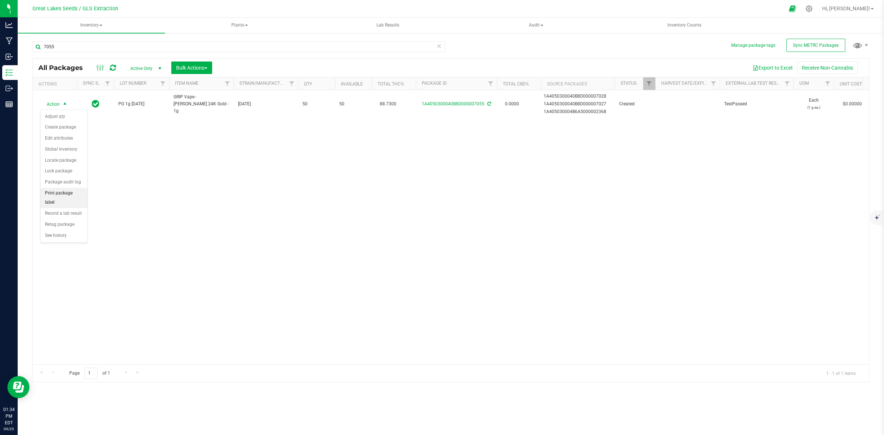
click at [63, 198] on li "Print package label" at bounding box center [64, 198] width 47 height 20
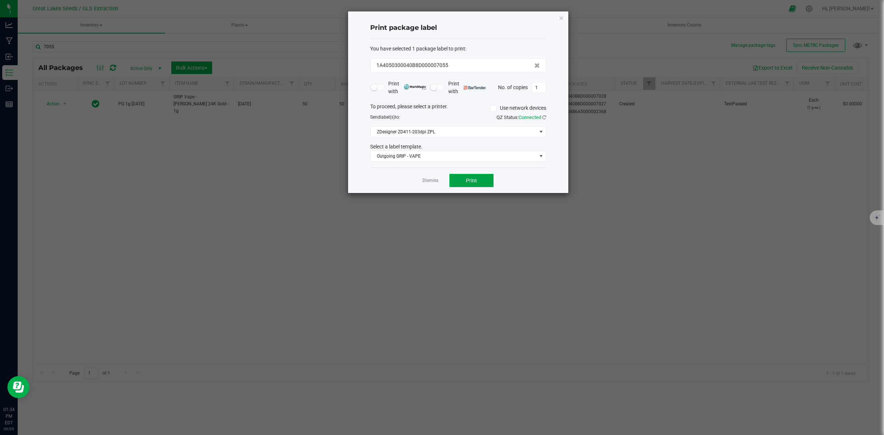
click at [452, 185] on button "Print" at bounding box center [471, 180] width 44 height 13
click at [429, 184] on link "Dismiss" at bounding box center [431, 181] width 16 height 6
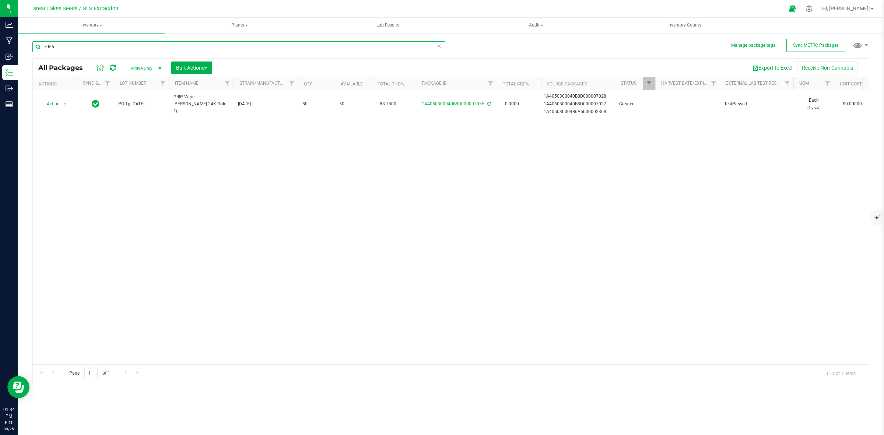
drag, startPoint x: 70, startPoint y: 47, endPoint x: 26, endPoint y: 47, distance: 44.2
click at [26, 47] on div "Manage package tags Sync METRC Packages 7055 All Packages Active Only Active On…" at bounding box center [451, 144] width 866 height 225
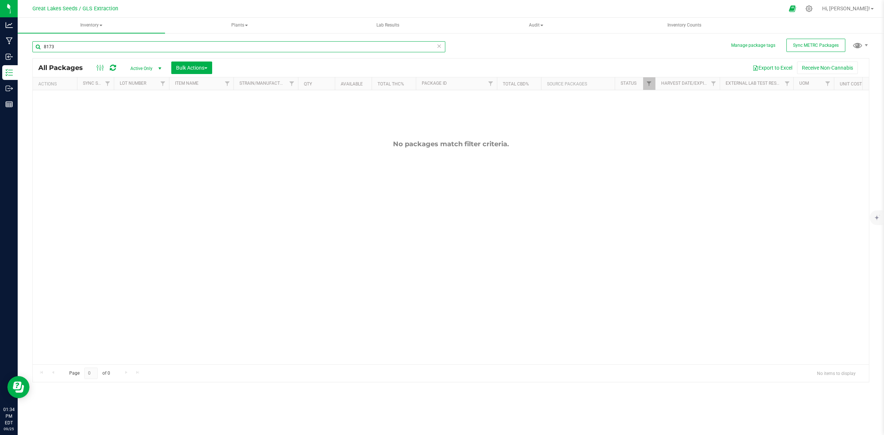
type input "8173"
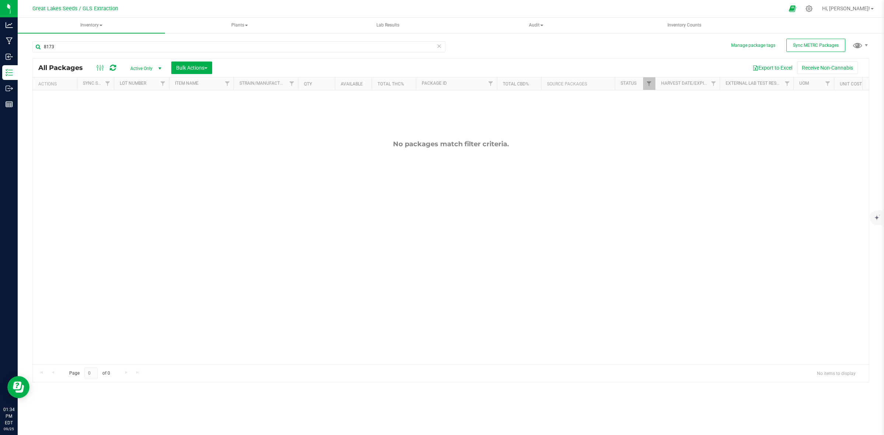
click at [148, 65] on span "Active Only" at bounding box center [144, 68] width 41 height 10
click at [141, 118] on li "All" at bounding box center [145, 113] width 40 height 11
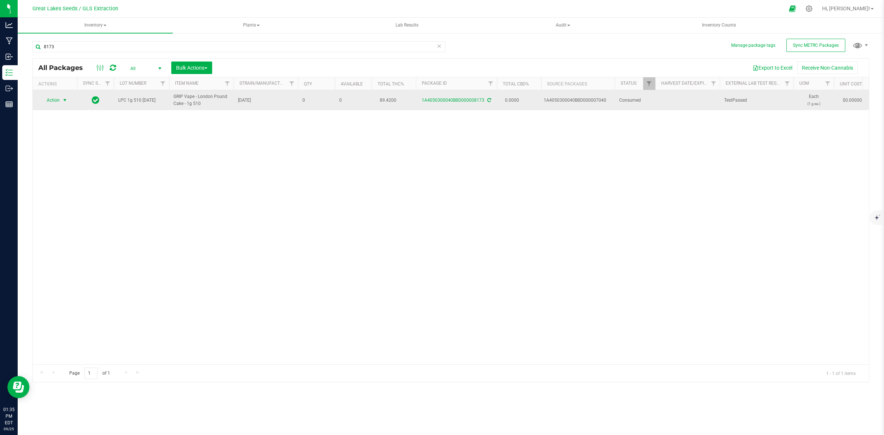
click at [63, 100] on span "select" at bounding box center [65, 100] width 6 height 6
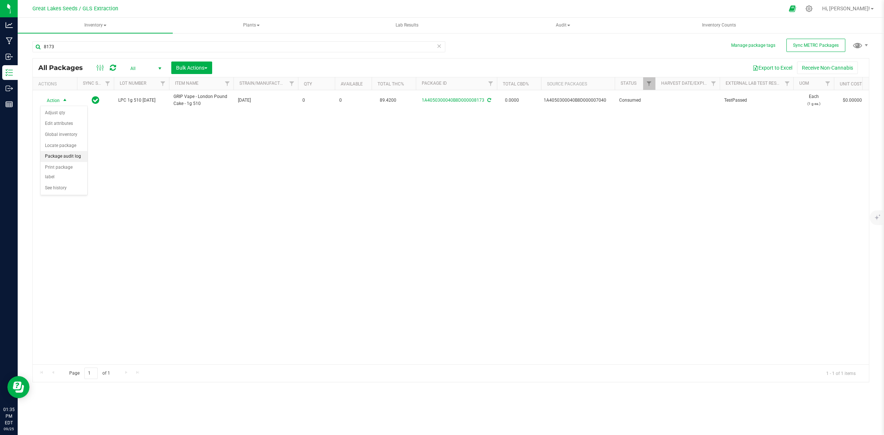
click at [73, 158] on li "Package audit log" at bounding box center [64, 156] width 47 height 11
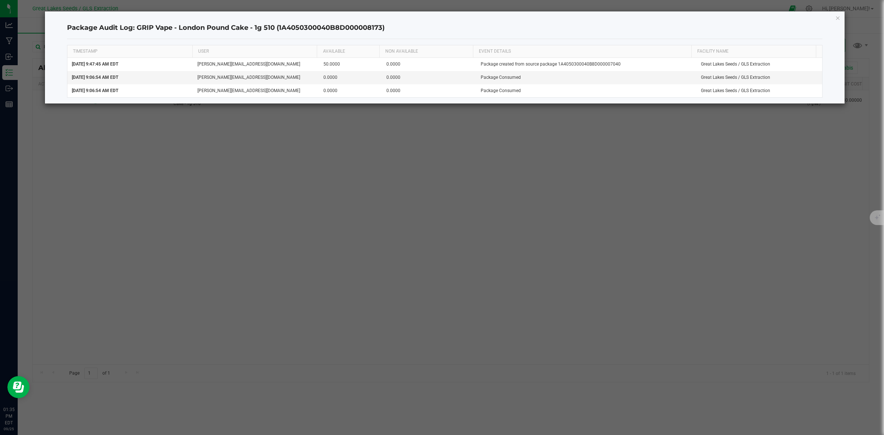
click at [834, 17] on div "Package Audit Log: GRIP Vape - London Pound Cake - 1g 510 (1A4050300040B8D00000…" at bounding box center [445, 57] width 800 height 92
click at [836, 17] on icon "button" at bounding box center [838, 17] width 5 height 9
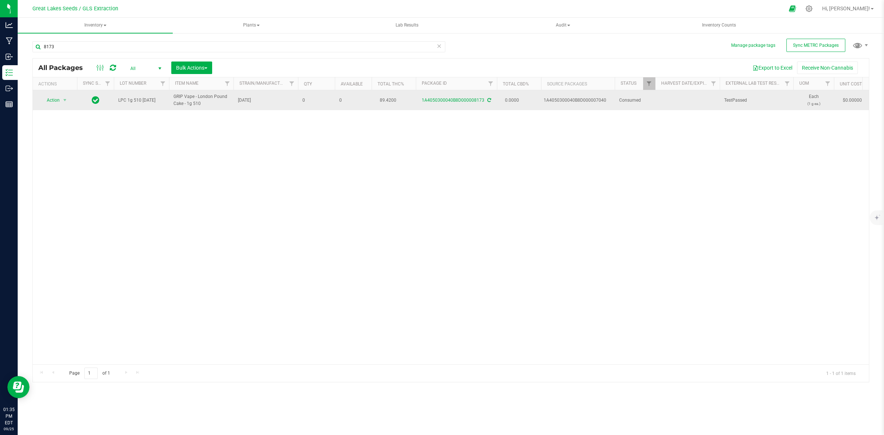
click at [59, 93] on td "Action Action Adjust qty Edit attributes Global inventory Locate package Packag…" at bounding box center [55, 100] width 44 height 20
click at [60, 98] on span "Action" at bounding box center [50, 100] width 20 height 10
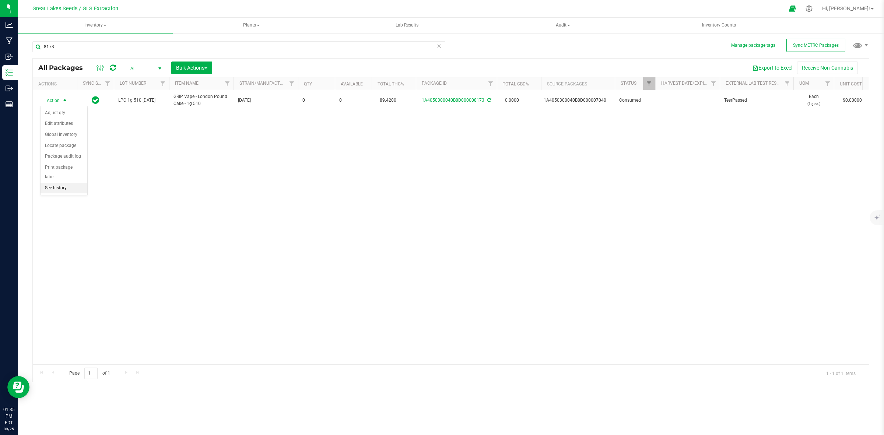
click at [69, 183] on li "See history" at bounding box center [64, 188] width 47 height 11
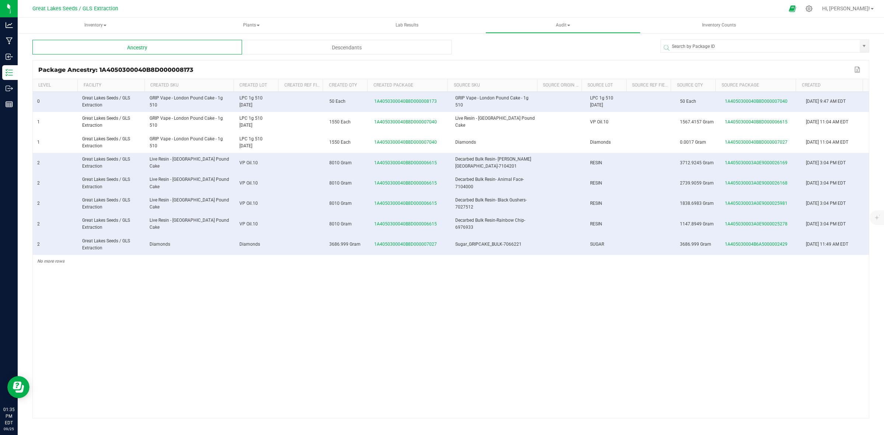
click at [379, 47] on div "Descendants" at bounding box center [347, 47] width 210 height 15
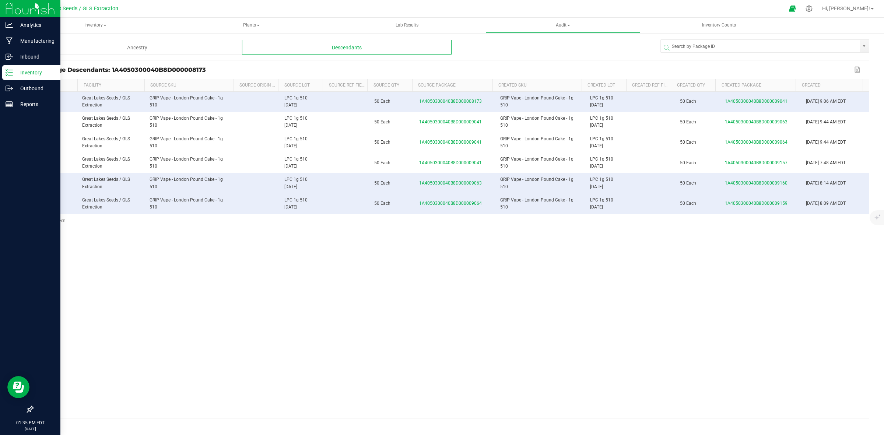
click at [17, 74] on p "Inventory" at bounding box center [35, 72] width 44 height 9
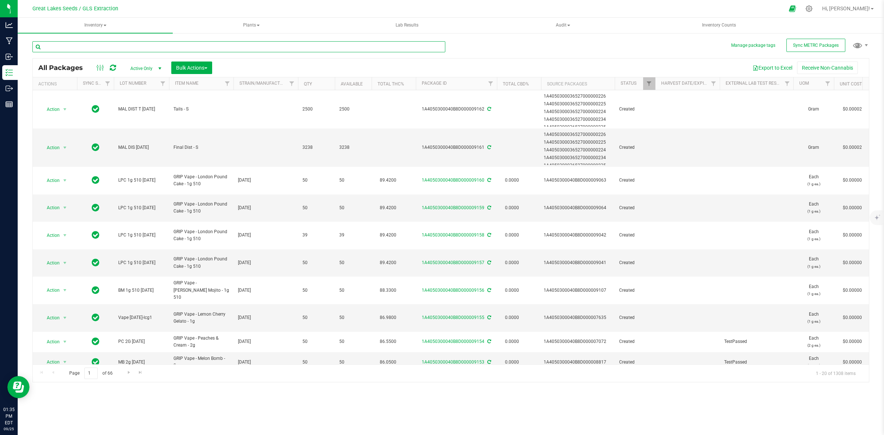
click at [88, 44] on input "text" at bounding box center [238, 46] width 413 height 11
type input "4"
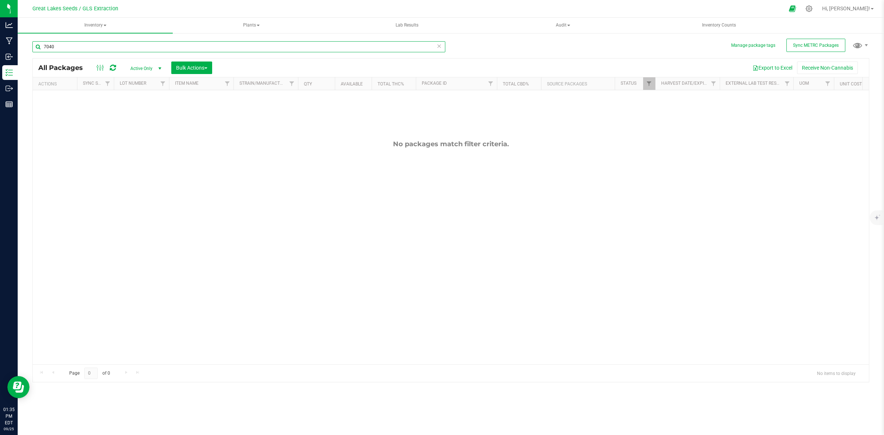
type input "7040"
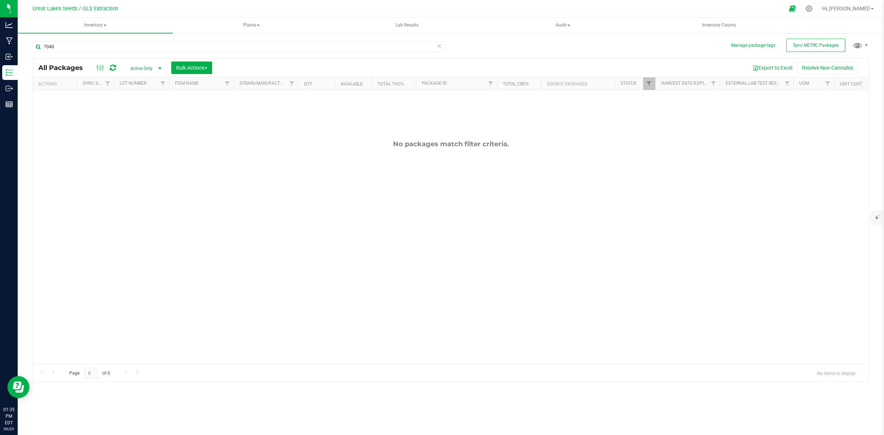
click at [154, 69] on span "Active Only" at bounding box center [144, 68] width 41 height 10
click at [148, 109] on li "All" at bounding box center [145, 113] width 40 height 11
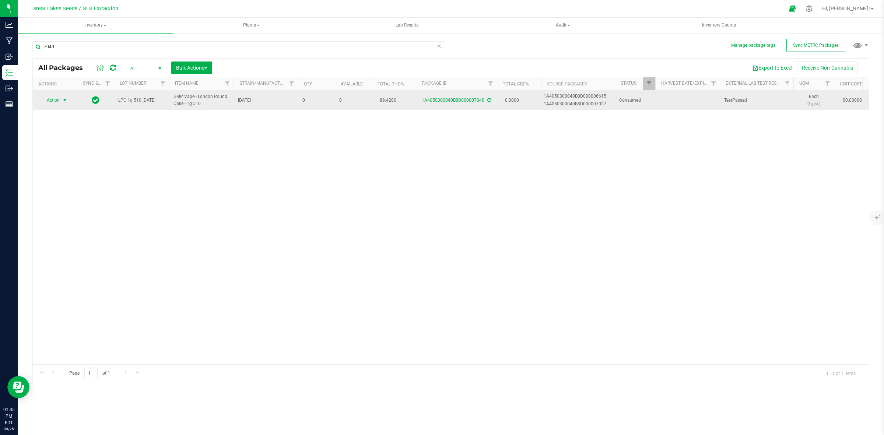
click at [65, 102] on span "select" at bounding box center [65, 100] width 6 height 6
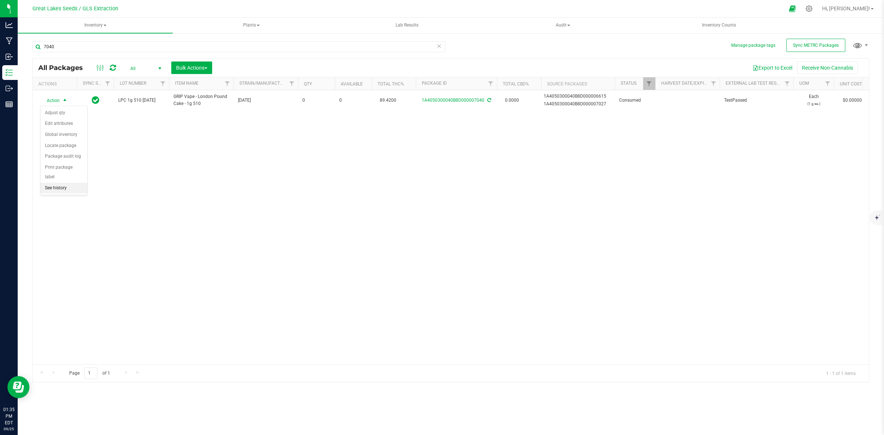
click at [77, 183] on li "See history" at bounding box center [64, 188] width 47 height 11
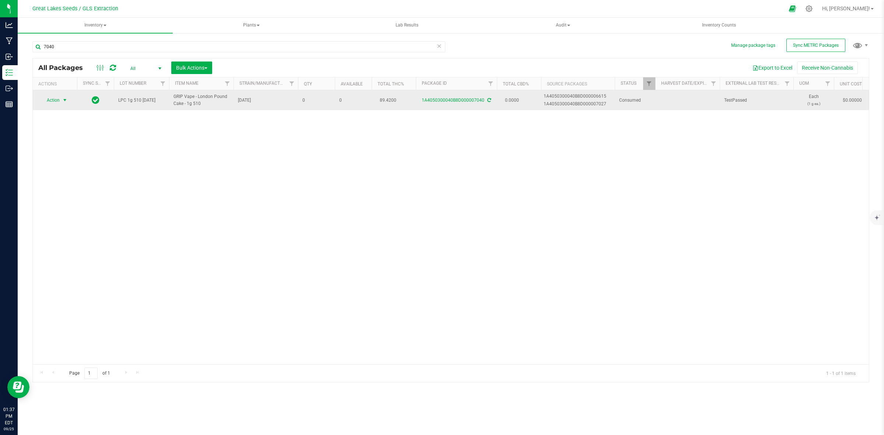
click at [68, 98] on span "select" at bounding box center [64, 100] width 9 height 10
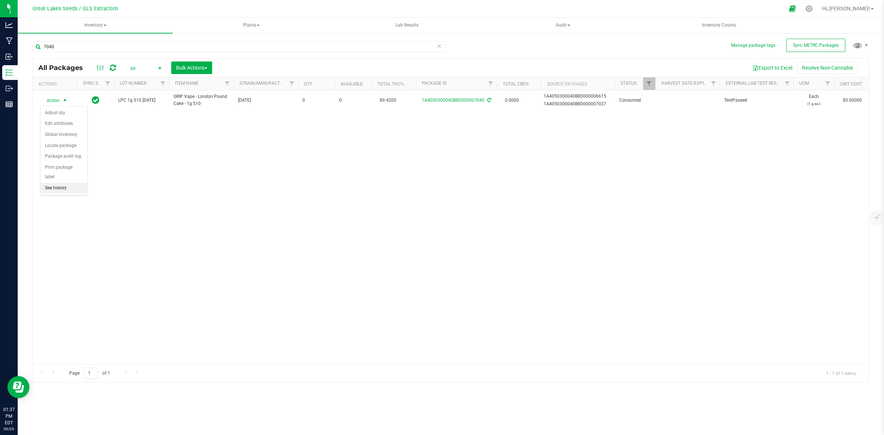
click at [74, 183] on li "See history" at bounding box center [64, 188] width 47 height 11
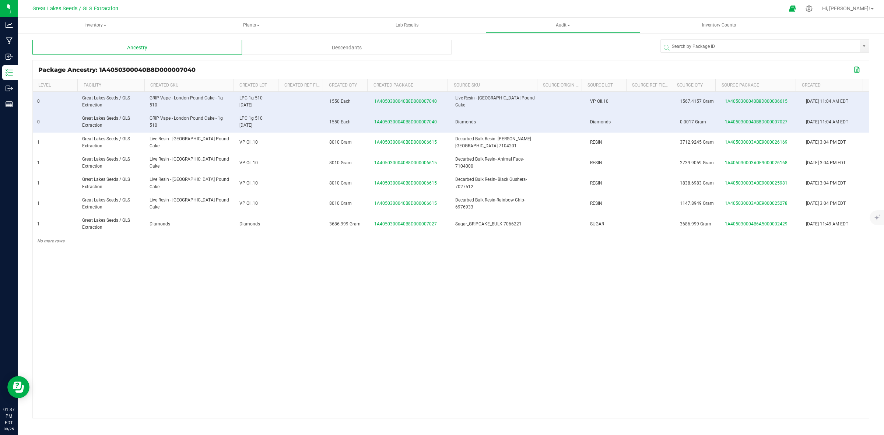
click at [858, 66] on button "Export to Excel" at bounding box center [858, 70] width 12 height 10
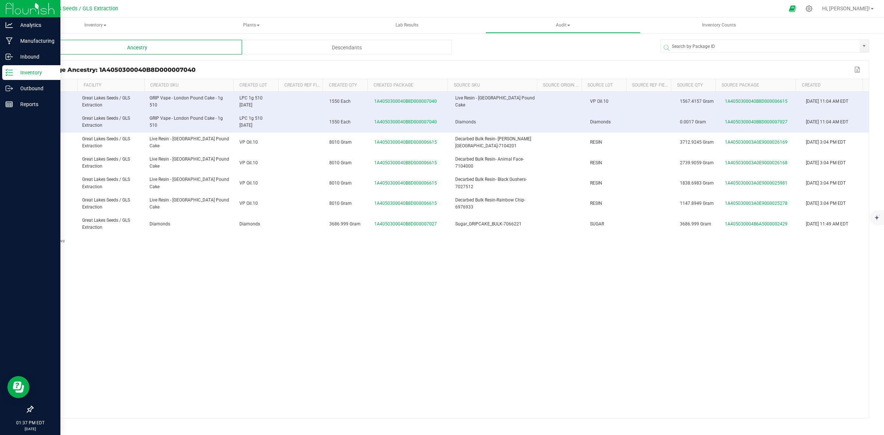
click at [17, 77] on p "Inventory" at bounding box center [35, 72] width 44 height 9
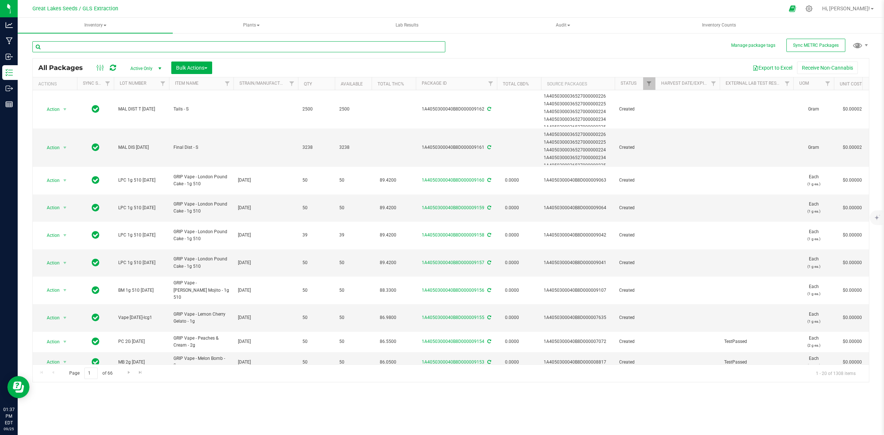
click at [126, 47] on input "text" at bounding box center [238, 46] width 413 height 11
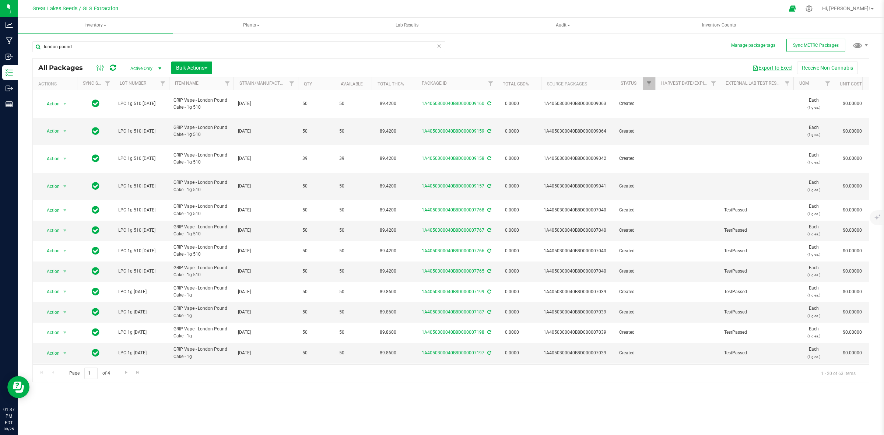
click at [766, 67] on button "Export to Excel" at bounding box center [772, 68] width 49 height 13
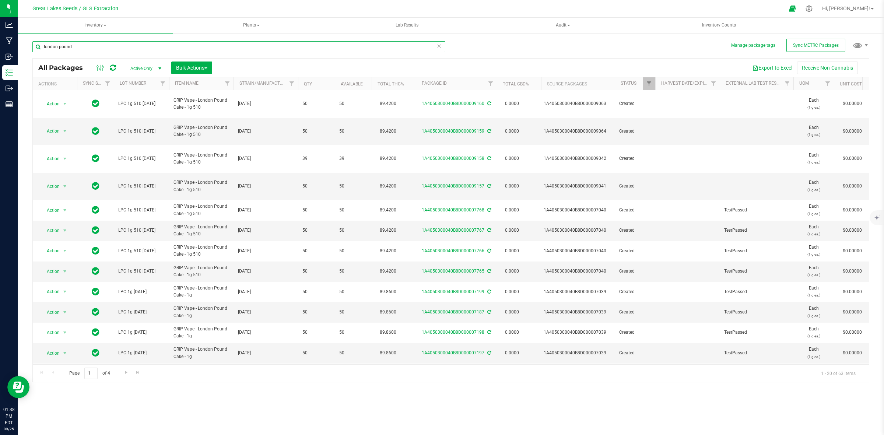
drag, startPoint x: 78, startPoint y: 49, endPoint x: 20, endPoint y: 41, distance: 58.8
click at [20, 41] on div "Manage package tags Sync METRC Packages london pound All Packages Active Only A…" at bounding box center [451, 144] width 866 height 225
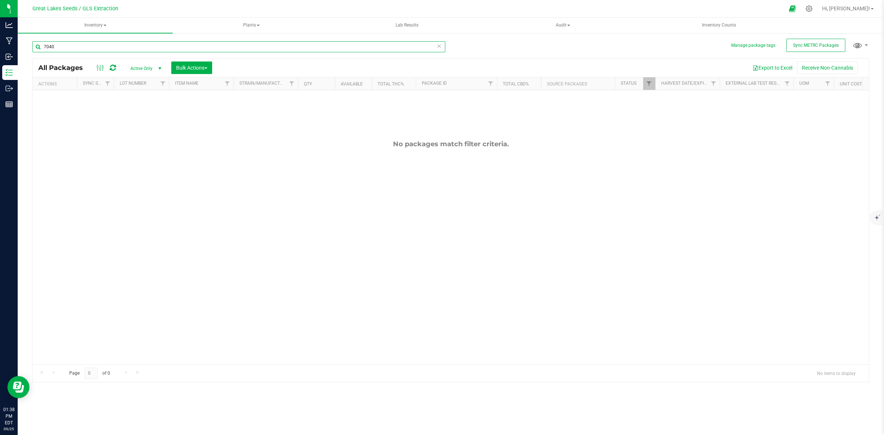
type input "7040"
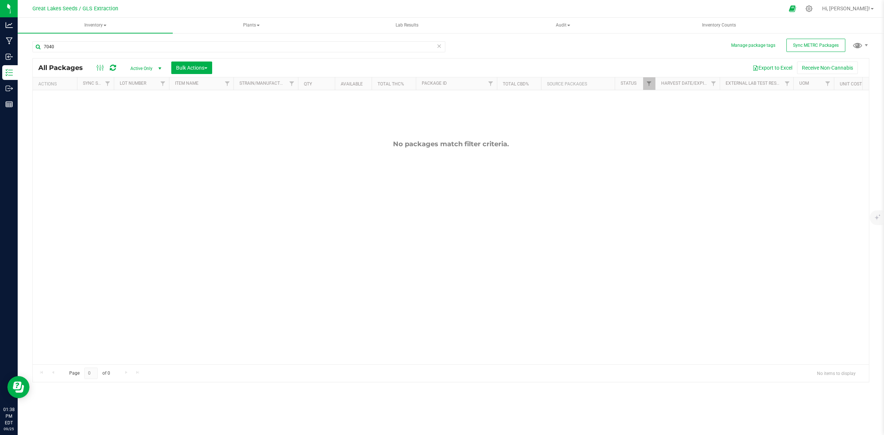
click at [149, 69] on span "Active Only" at bounding box center [144, 68] width 41 height 10
click at [201, 70] on span "Bulk Actions" at bounding box center [191, 68] width 31 height 6
click at [155, 69] on span "select" at bounding box center [159, 68] width 9 height 10
click at [137, 111] on li "All" at bounding box center [145, 113] width 40 height 11
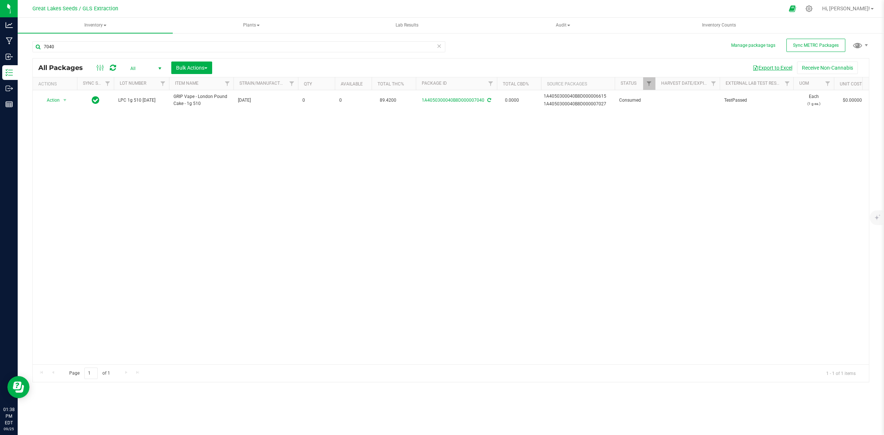
click at [787, 67] on button "Export to Excel" at bounding box center [772, 68] width 49 height 13
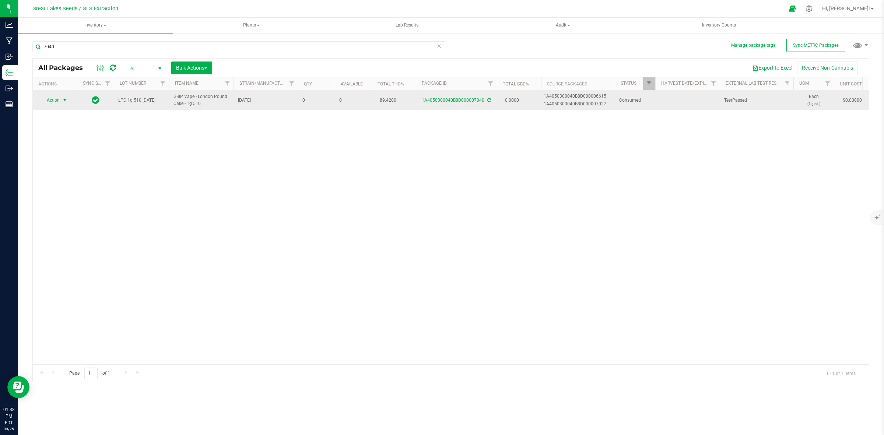
click at [58, 98] on span "Action" at bounding box center [50, 100] width 20 height 10
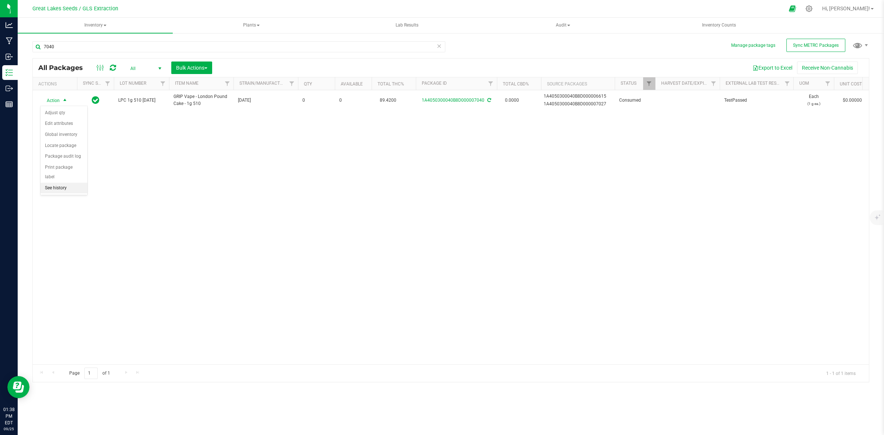
click at [68, 183] on li "See history" at bounding box center [64, 188] width 47 height 11
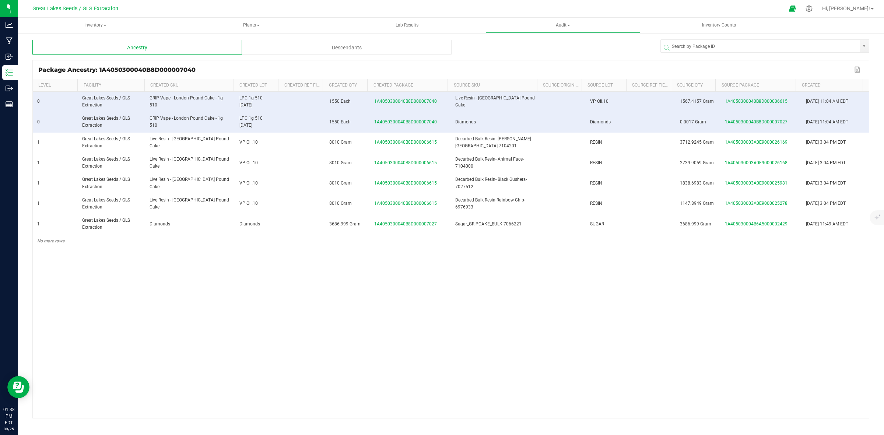
click at [333, 42] on div "Descendants" at bounding box center [347, 47] width 210 height 15
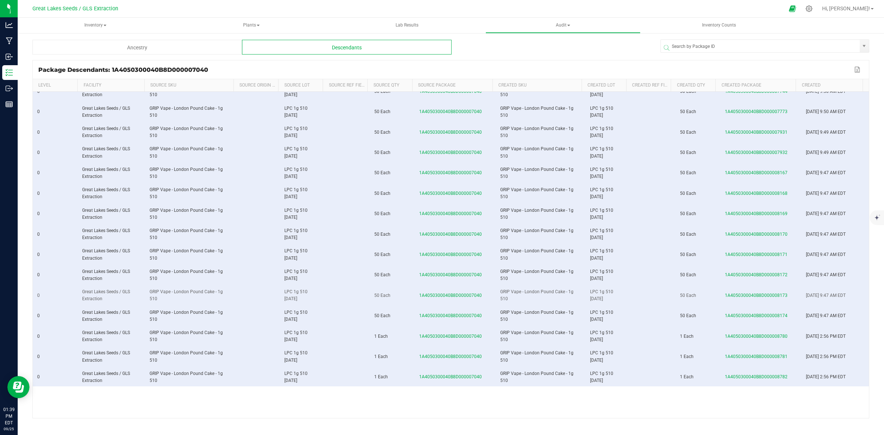
scroll to position [374, 0]
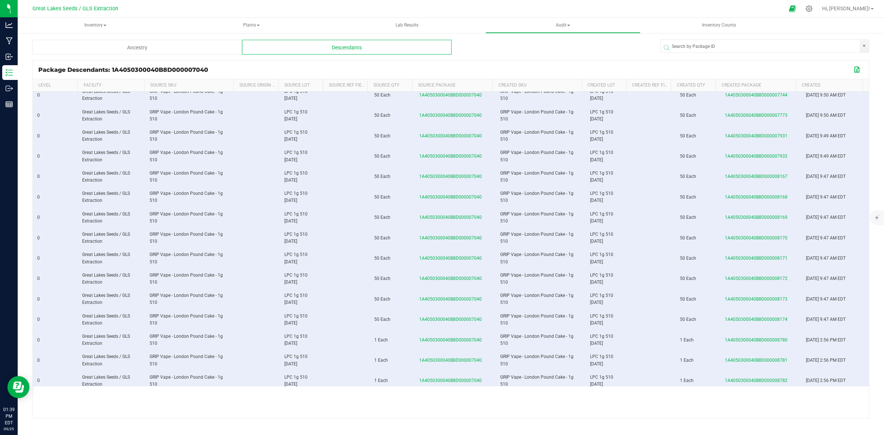
click at [859, 69] on button "Export to Excel" at bounding box center [858, 70] width 12 height 10
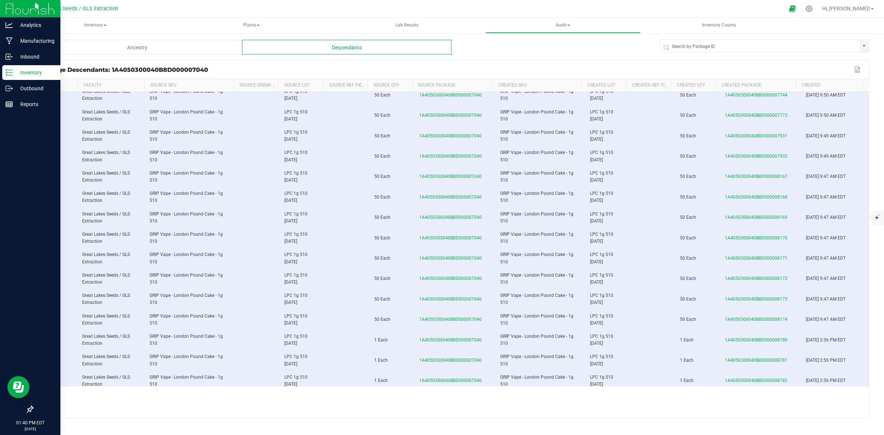
click at [24, 70] on p "Inventory" at bounding box center [35, 72] width 44 height 9
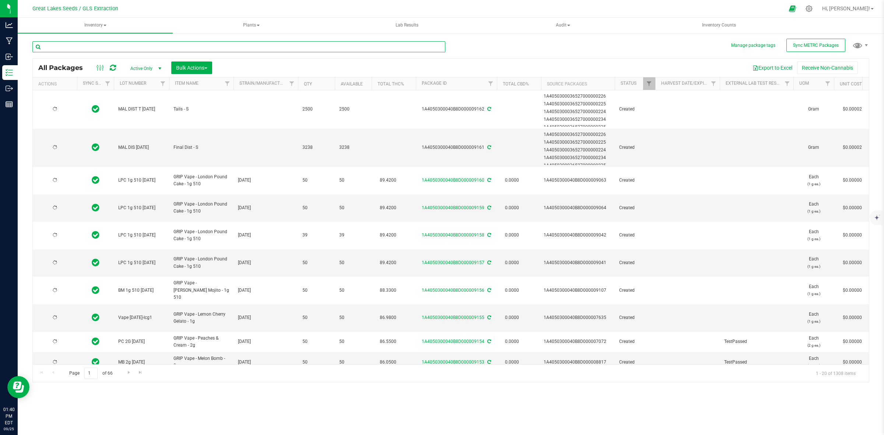
click at [107, 46] on input "text" at bounding box center [238, 46] width 413 height 11
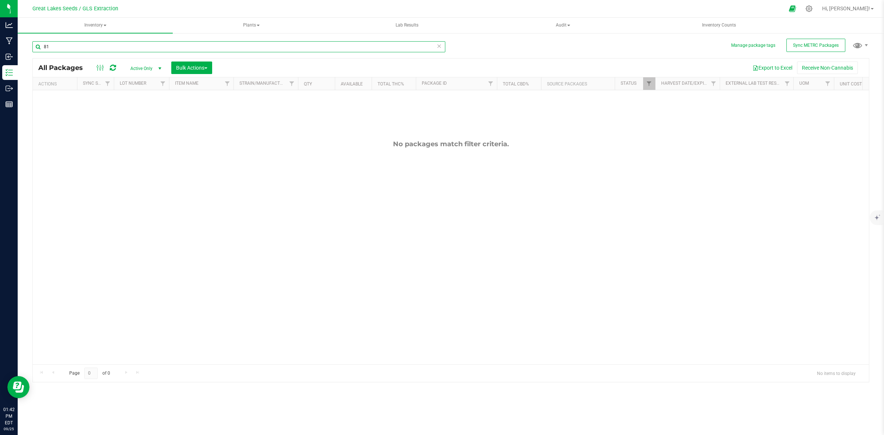
type input "8"
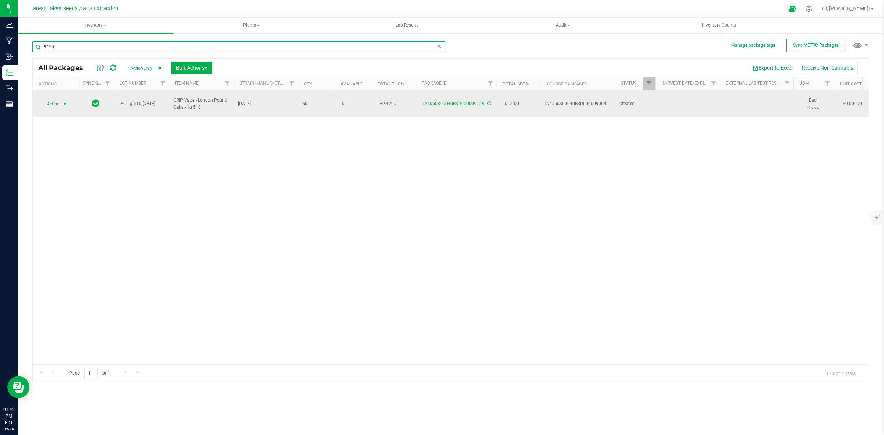
type input "9159"
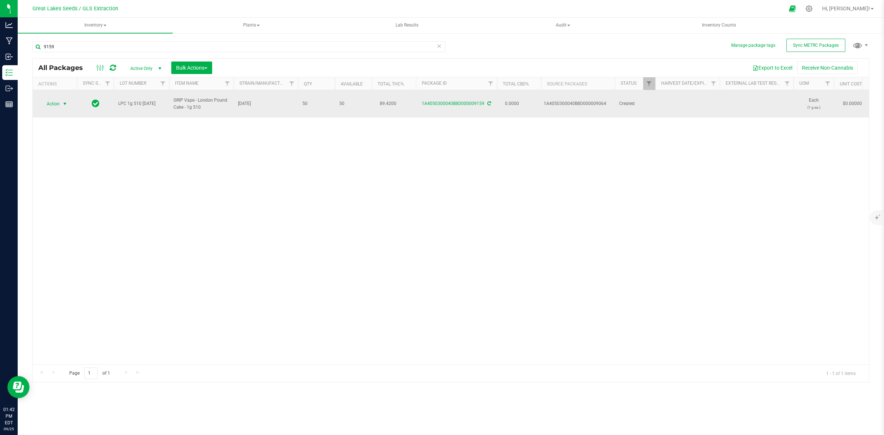
click at [55, 100] on span "Action" at bounding box center [50, 104] width 20 height 10
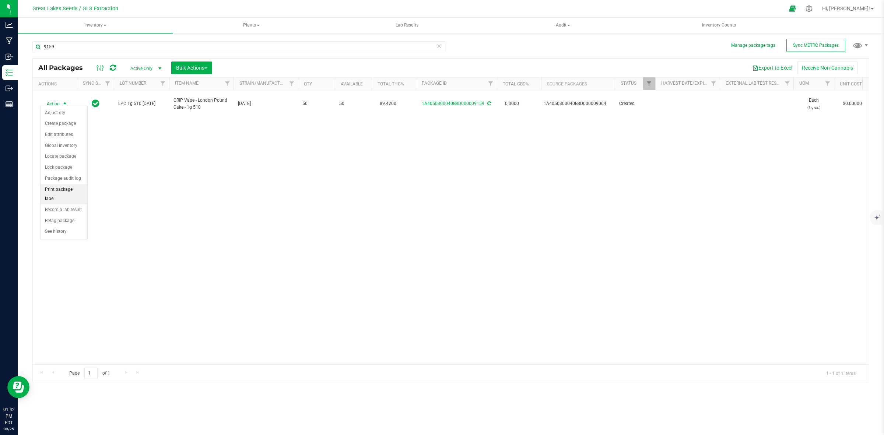
click at [65, 193] on li "Print package label" at bounding box center [64, 194] width 47 height 20
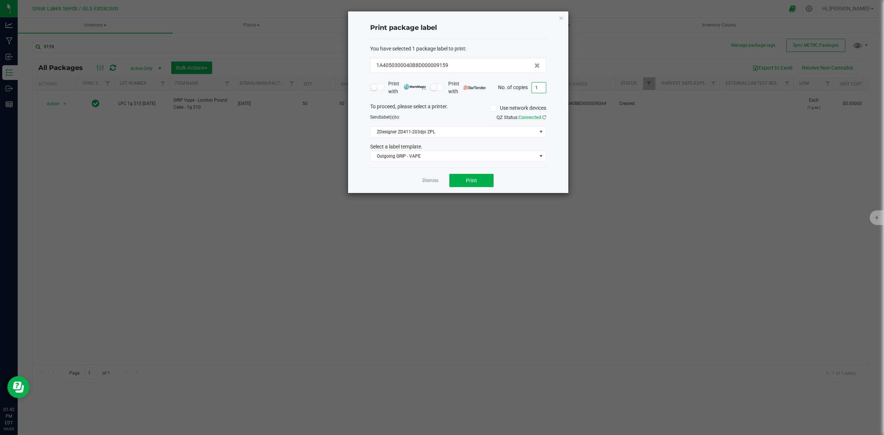
click at [537, 87] on input "1" at bounding box center [539, 88] width 14 height 10
type input "50"
drag, startPoint x: 470, startPoint y: 181, endPoint x: 454, endPoint y: 154, distance: 30.7
click at [454, 153] on div "Print package label You have selected 1 package label to print : 1A4050300040B8…" at bounding box center [458, 102] width 220 height 182
click at [454, 158] on span "Outgoing GRIP - VAPE" at bounding box center [454, 156] width 166 height 10
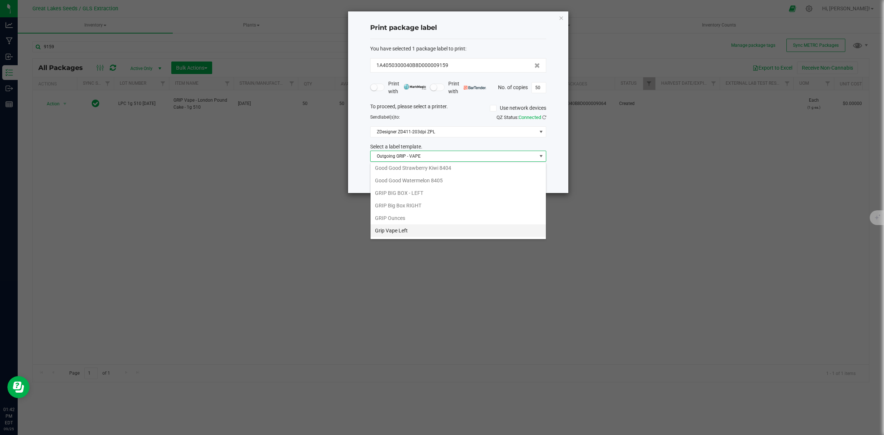
scroll to position [131, 0]
click at [436, 229] on li "Grip Vape Right" at bounding box center [458, 227] width 175 height 13
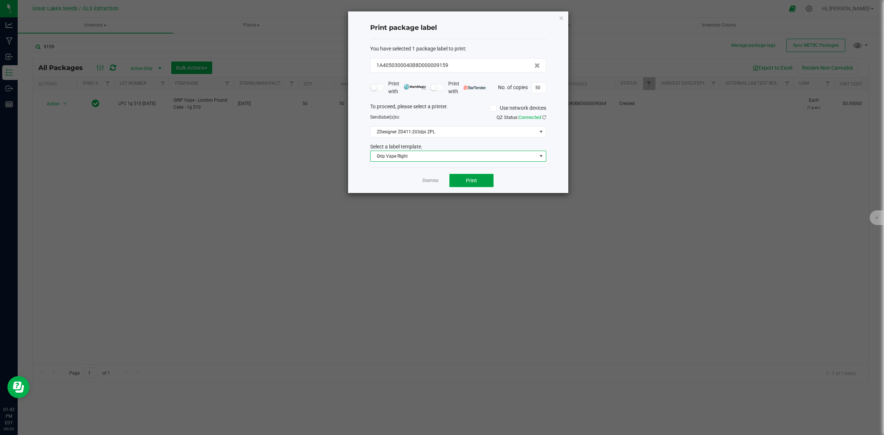
click at [487, 186] on button "Print" at bounding box center [471, 180] width 44 height 13
click at [562, 15] on icon "button" at bounding box center [561, 17] width 5 height 9
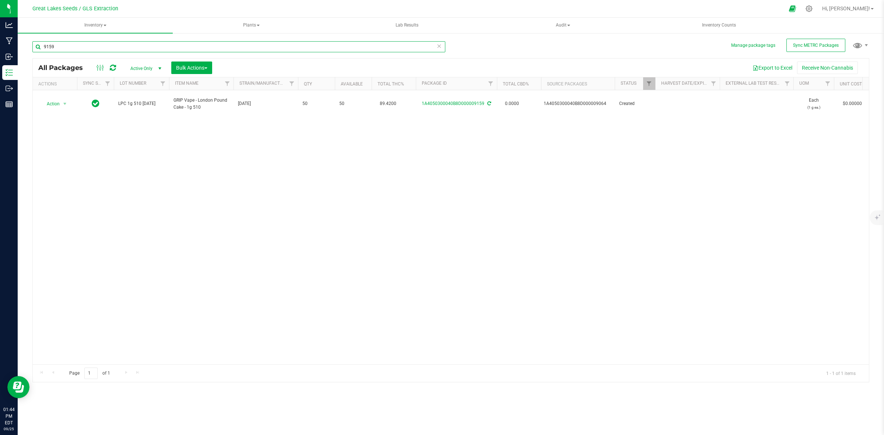
drag, startPoint x: 56, startPoint y: 49, endPoint x: 43, endPoint y: 46, distance: 12.7
click at [43, 46] on input "9159" at bounding box center [238, 46] width 413 height 11
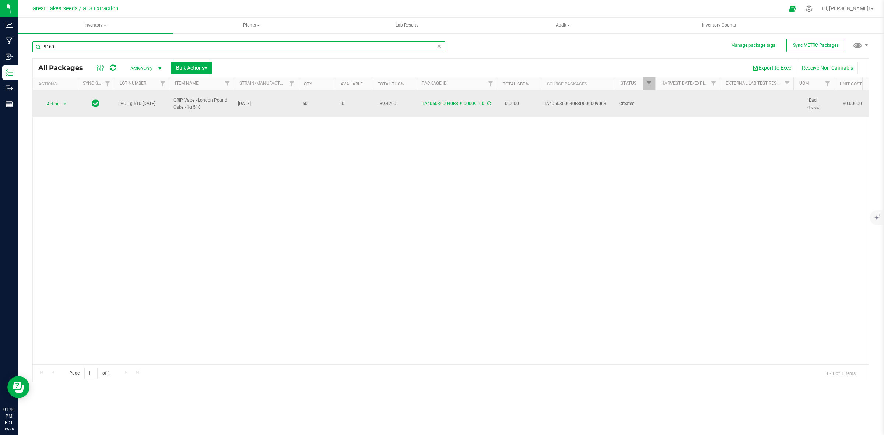
type input "9160"
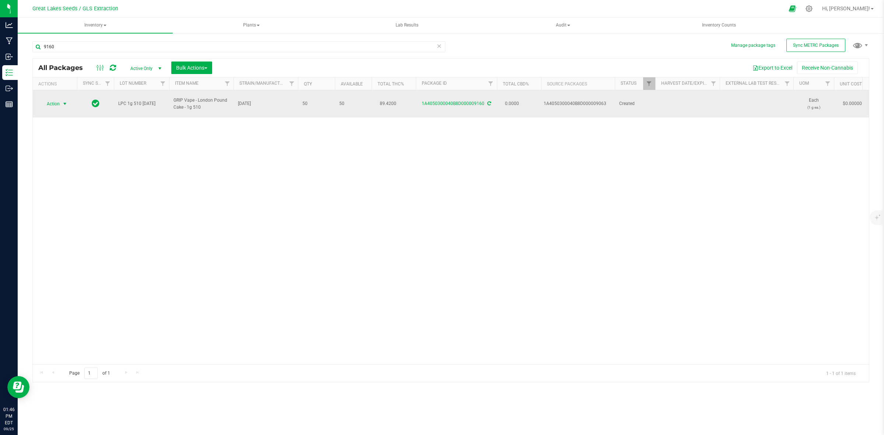
click at [50, 104] on span "Action" at bounding box center [50, 104] width 20 height 10
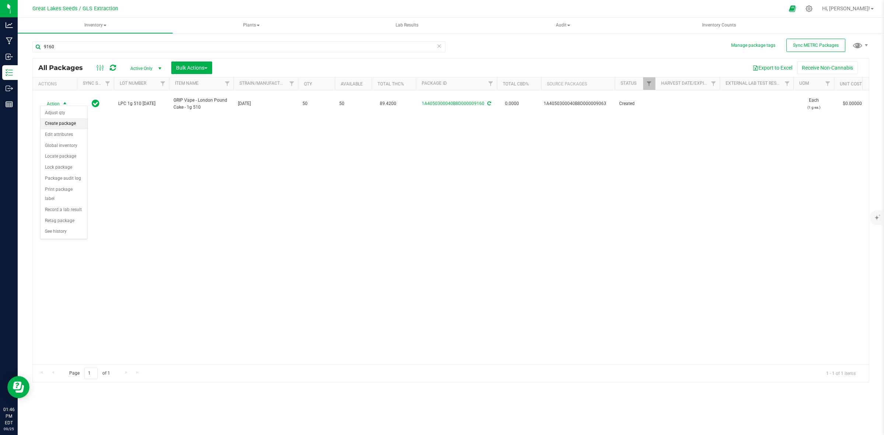
click at [63, 126] on li "Create package" at bounding box center [64, 123] width 47 height 11
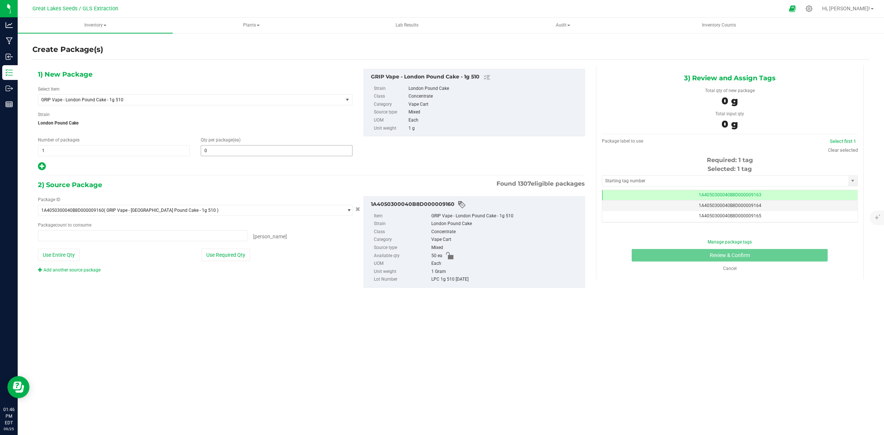
type input "0 ea"
click at [282, 155] on span at bounding box center [277, 150] width 152 height 11
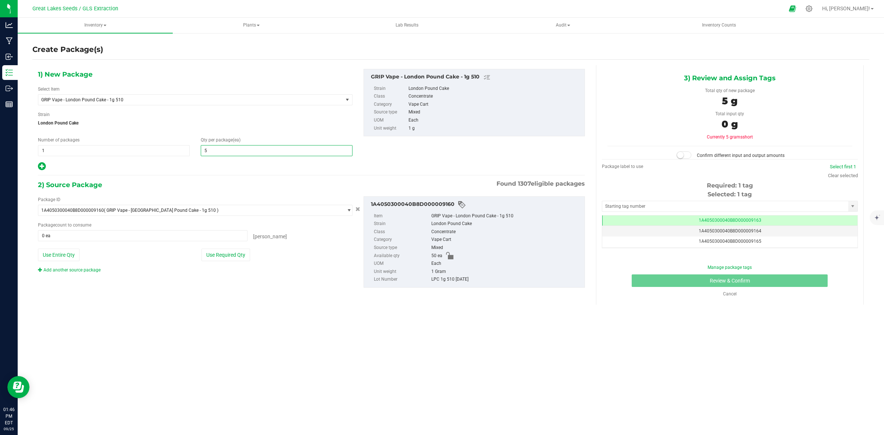
type input "50"
click at [240, 255] on button "Use Required Qty" at bounding box center [226, 255] width 49 height 13
type input "50 ea"
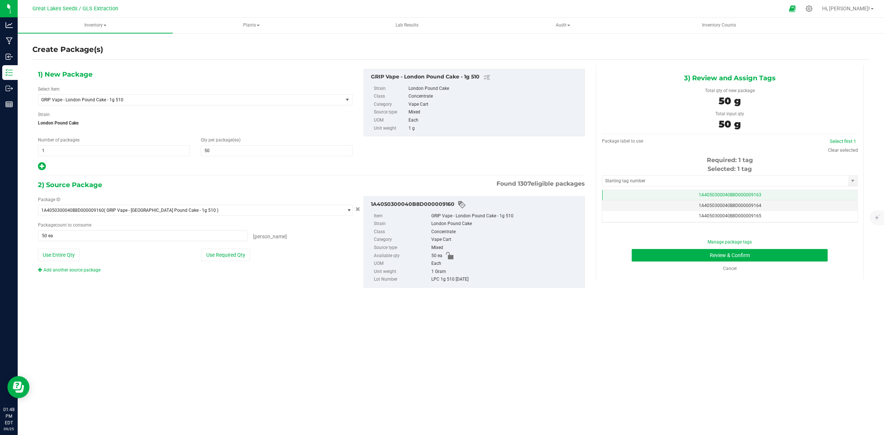
click at [762, 196] on td "1A4050300040B8D000009163" at bounding box center [729, 195] width 255 height 11
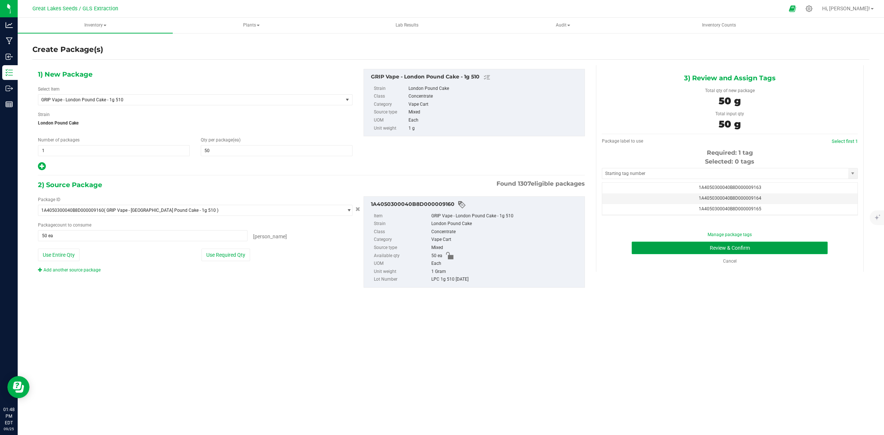
click at [767, 248] on button "Review & Confirm" at bounding box center [730, 248] width 196 height 13
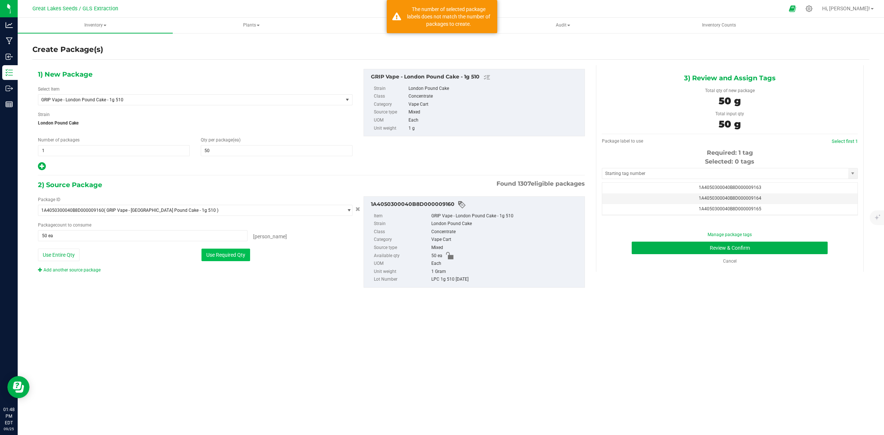
drag, startPoint x: 242, startPoint y: 255, endPoint x: 262, endPoint y: 261, distance: 19.9
click at [242, 255] on button "Use Required Qty" at bounding box center [226, 255] width 49 height 13
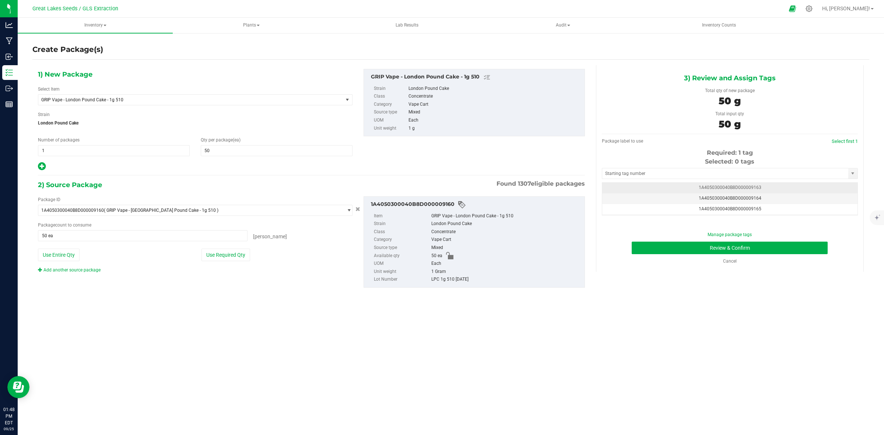
click at [718, 190] on span "1A4050300040B8D000009163" at bounding box center [730, 187] width 63 height 5
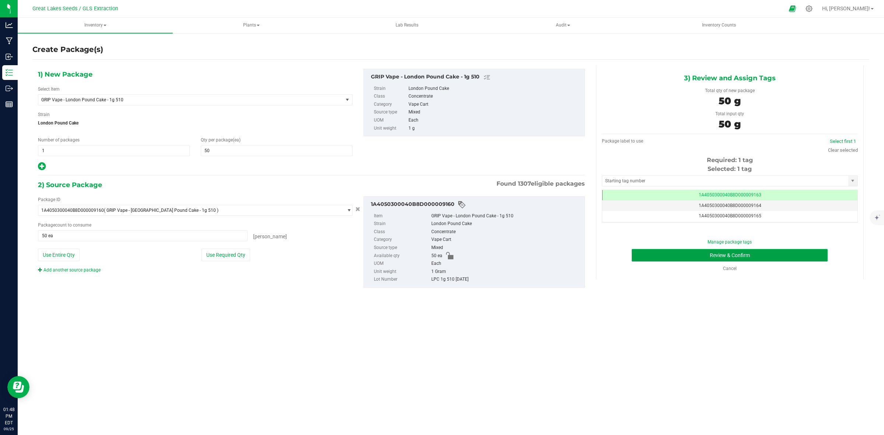
click at [728, 252] on button "Review & Confirm" at bounding box center [730, 255] width 196 height 13
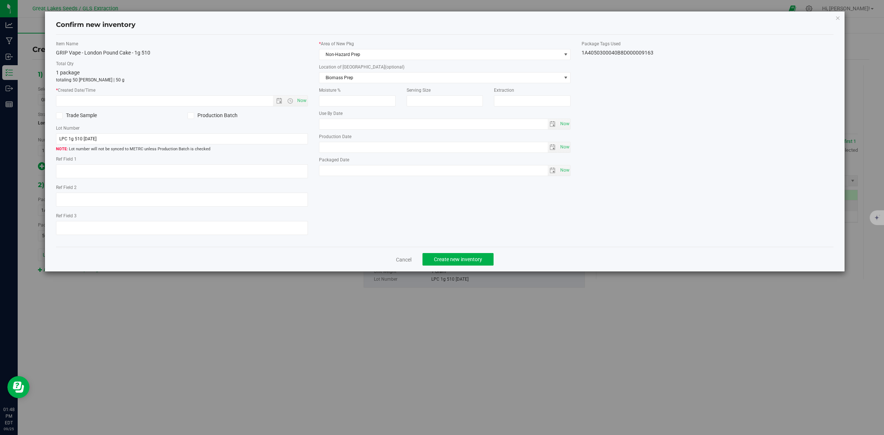
type textarea "[DATE]"
click at [297, 101] on span "Now" at bounding box center [301, 100] width 13 height 11
type input "[DATE] 1:48 PM"
click at [349, 53] on span "Non-Hazard Prep" at bounding box center [440, 54] width 242 height 10
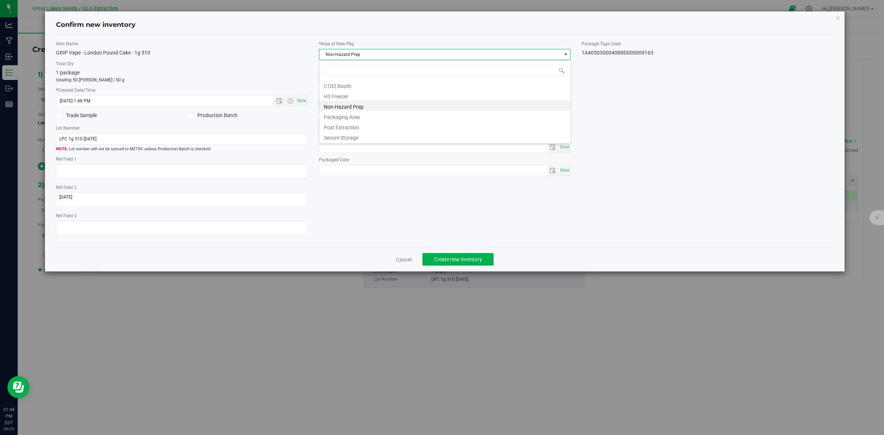
scroll to position [11, 252]
click at [368, 139] on li "Secure Storage" at bounding box center [444, 137] width 251 height 10
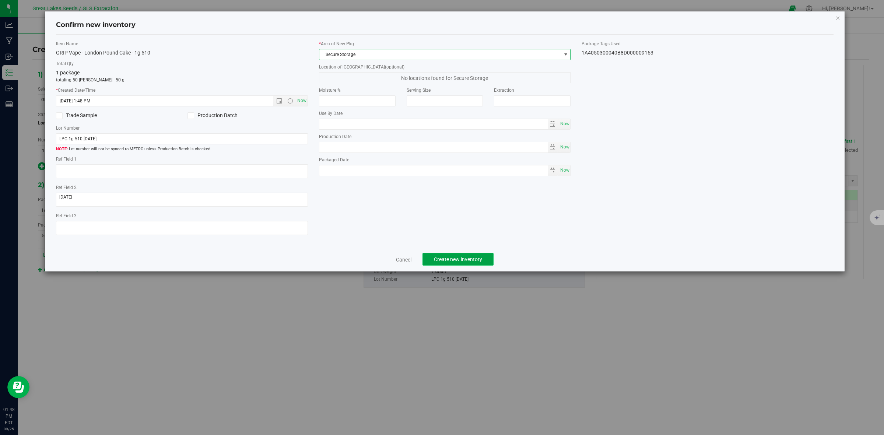
click at [466, 258] on span "Create new inventory" at bounding box center [458, 259] width 48 height 6
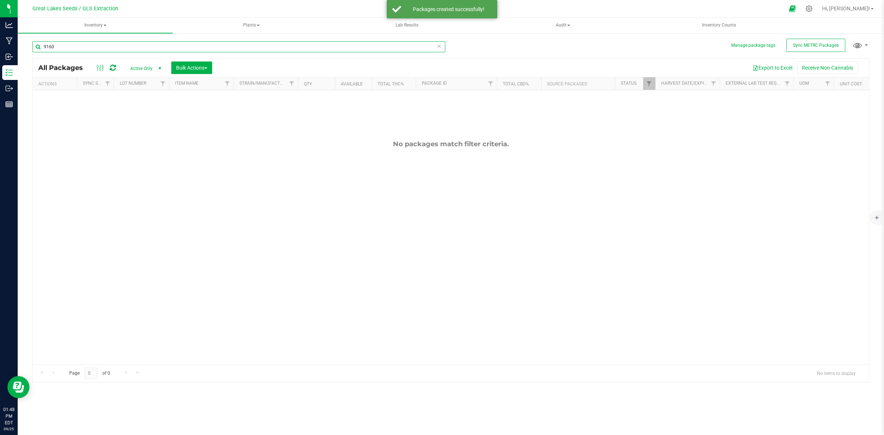
click at [104, 49] on input "9160" at bounding box center [238, 46] width 413 height 11
click at [104, 50] on input "9160" at bounding box center [238, 46] width 413 height 11
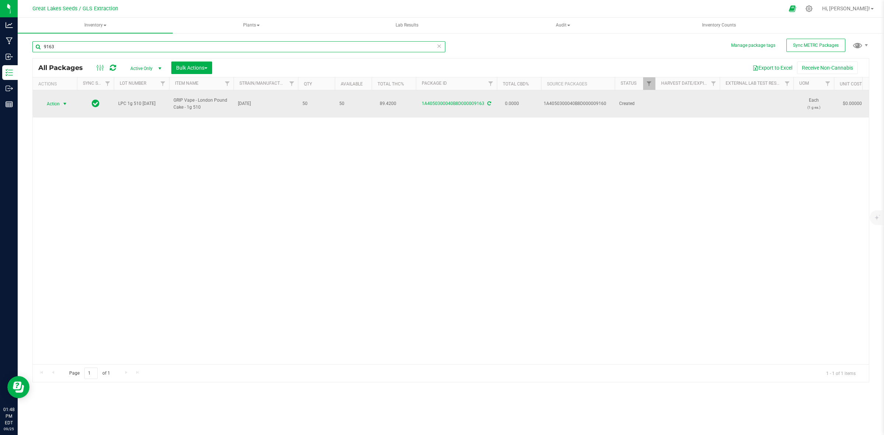
type input "9163"
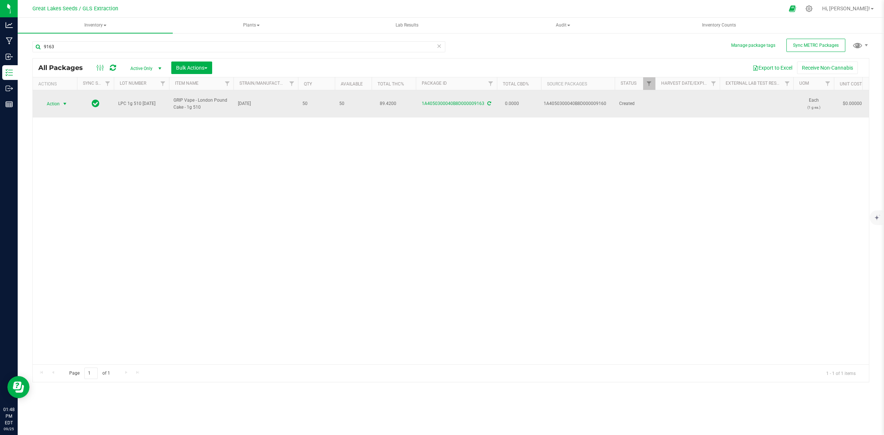
click at [61, 102] on span "select" at bounding box center [64, 104] width 9 height 10
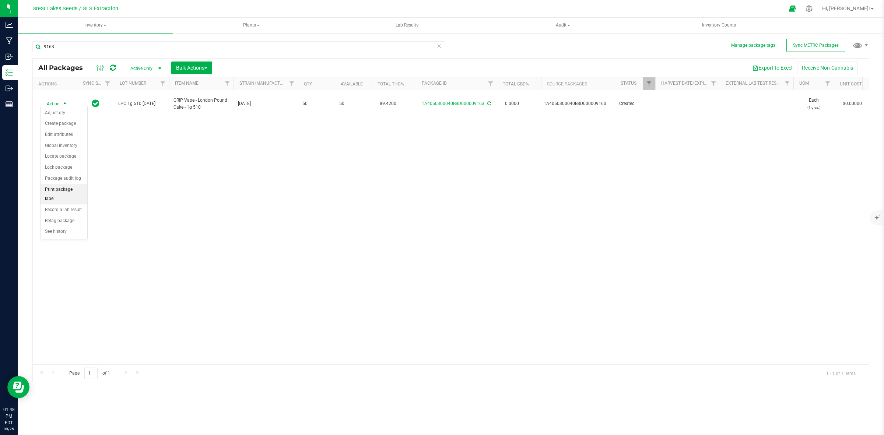
click at [78, 190] on li "Print package label" at bounding box center [64, 194] width 47 height 20
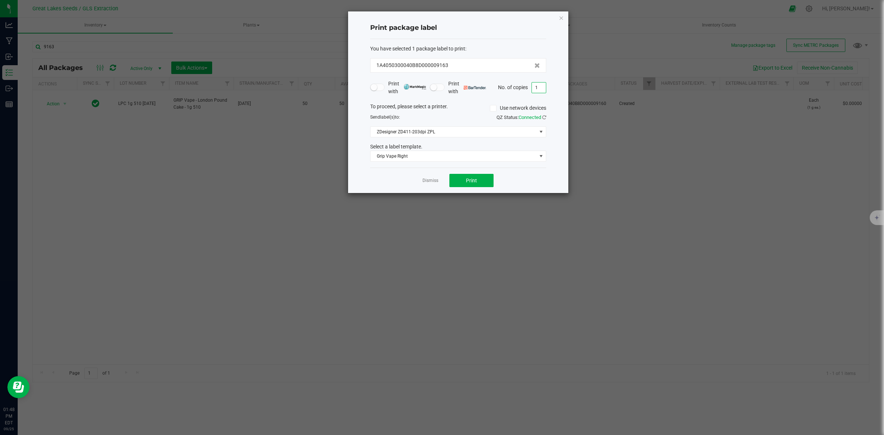
click at [538, 91] on input "1" at bounding box center [539, 88] width 14 height 10
click at [471, 181] on span "Print" at bounding box center [471, 181] width 11 height 6
click at [543, 85] on input "50" at bounding box center [539, 88] width 14 height 10
type input "11"
click at [487, 185] on button "Print" at bounding box center [471, 180] width 44 height 13
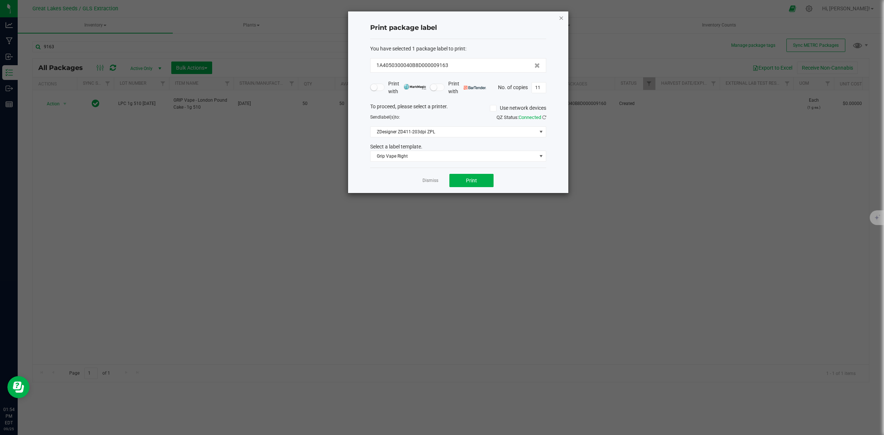
click at [562, 15] on icon "button" at bounding box center [561, 17] width 5 height 9
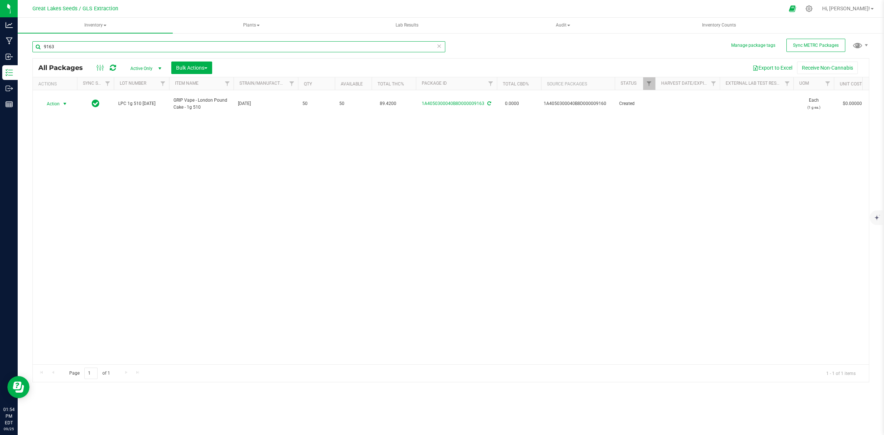
click at [54, 47] on input "9163" at bounding box center [238, 46] width 413 height 11
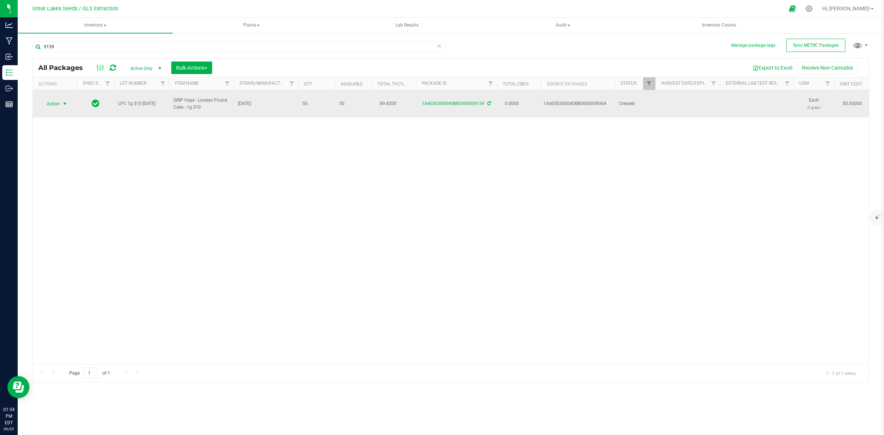
click at [66, 102] on span "select" at bounding box center [65, 104] width 6 height 6
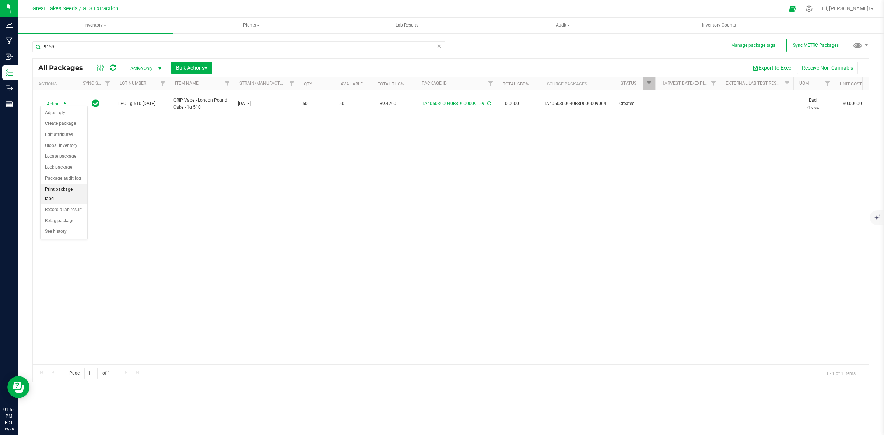
click at [67, 189] on li "Print package label" at bounding box center [64, 194] width 47 height 20
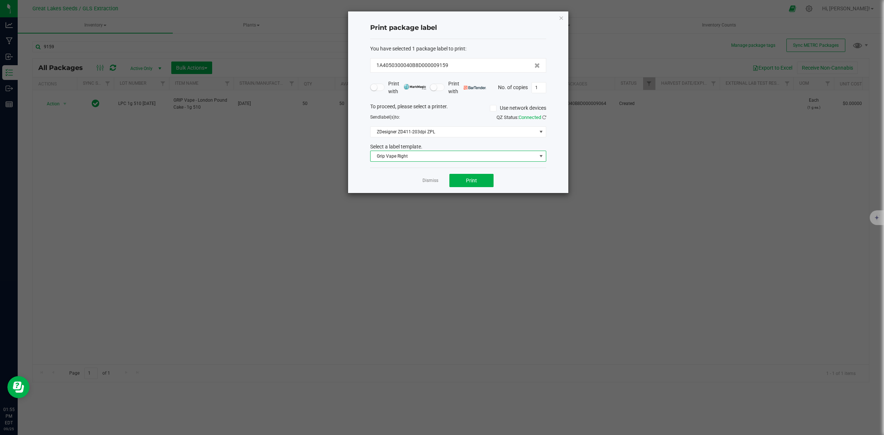
click at [466, 157] on span "Grip Vape Right" at bounding box center [454, 156] width 166 height 10
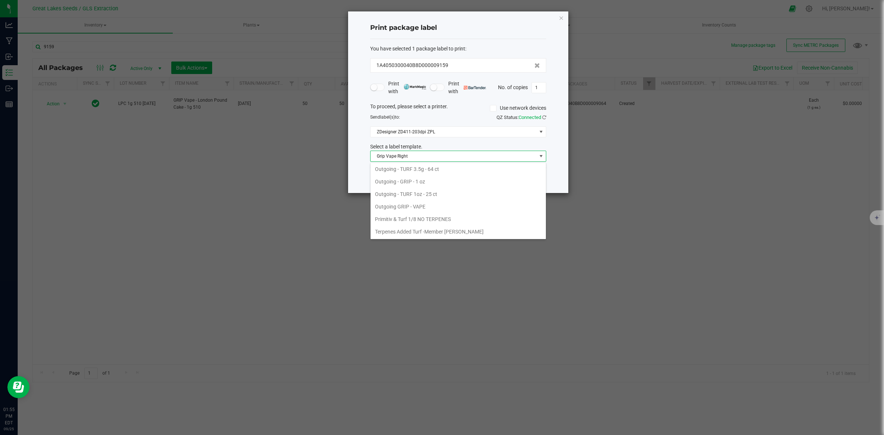
scroll to position [269, 0]
click at [424, 209] on li "Outgoing GRIP - VAPE" at bounding box center [458, 206] width 175 height 13
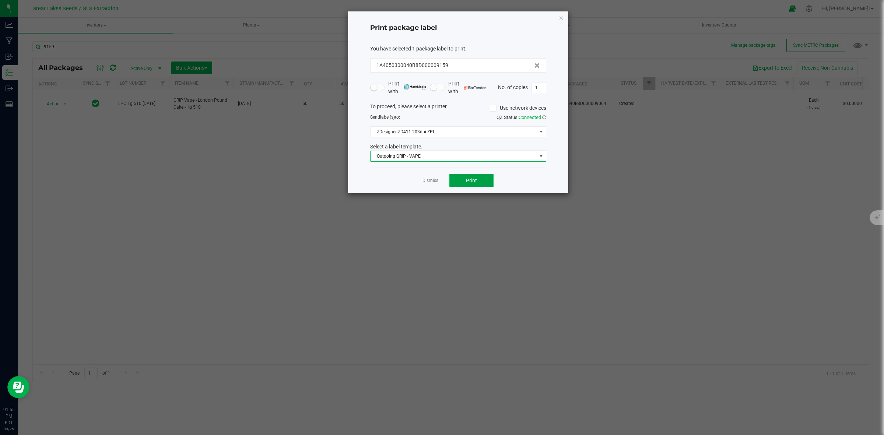
click at [470, 178] on span "Print" at bounding box center [471, 181] width 11 height 6
click at [564, 16] on icon "button" at bounding box center [561, 17] width 5 height 9
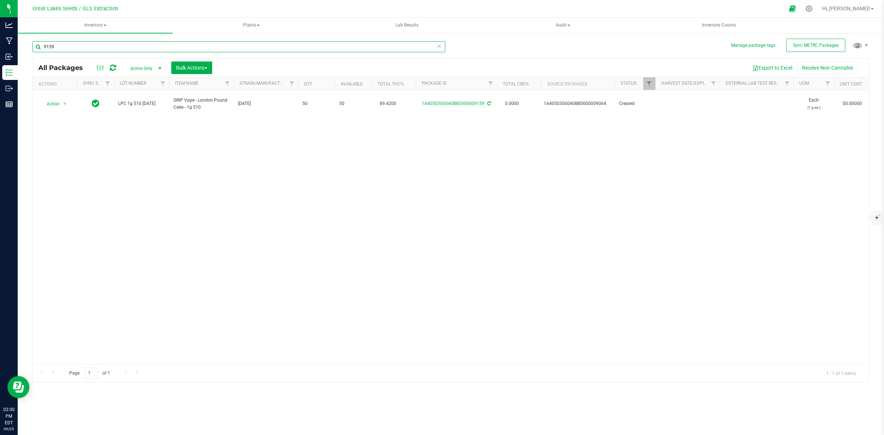
click at [112, 43] on input "9159" at bounding box center [238, 46] width 413 height 11
click at [88, 48] on input "9743" at bounding box center [238, 46] width 413 height 11
type input "9163"
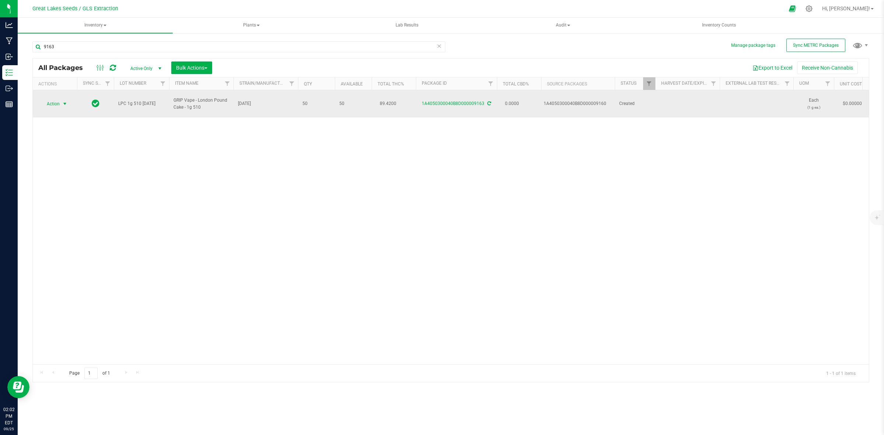
click at [64, 101] on span "select" at bounding box center [65, 104] width 6 height 6
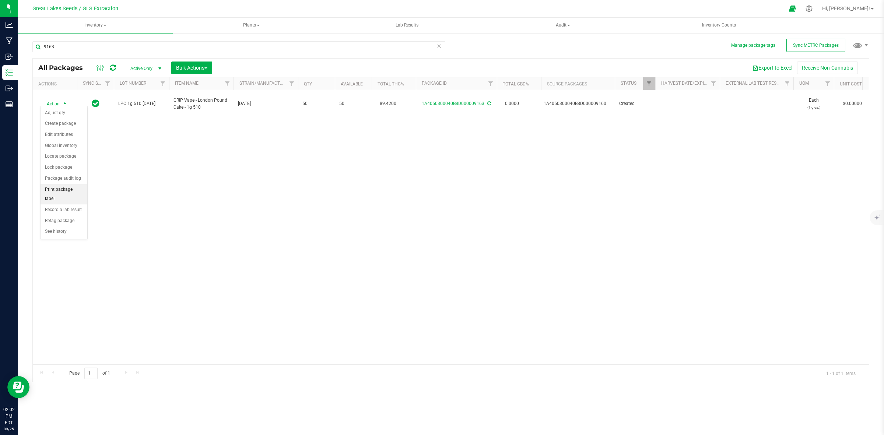
click at [76, 192] on li "Print package label" at bounding box center [64, 194] width 47 height 20
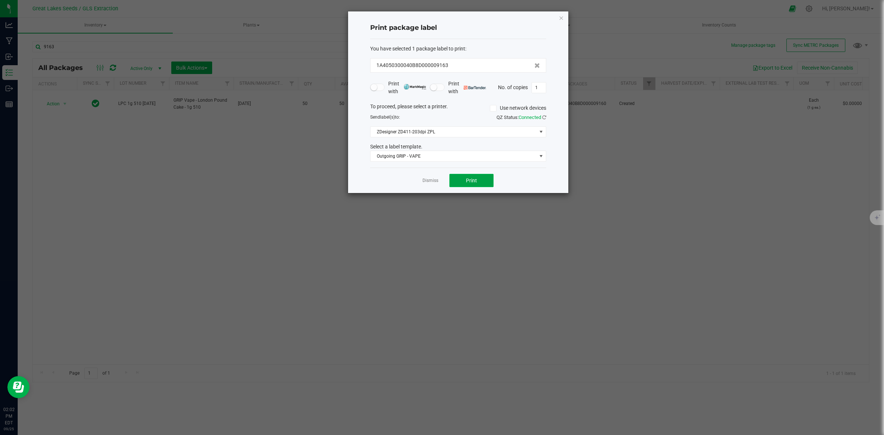
click at [465, 181] on button "Print" at bounding box center [471, 180] width 44 height 13
